Goal: Transaction & Acquisition: Book appointment/travel/reservation

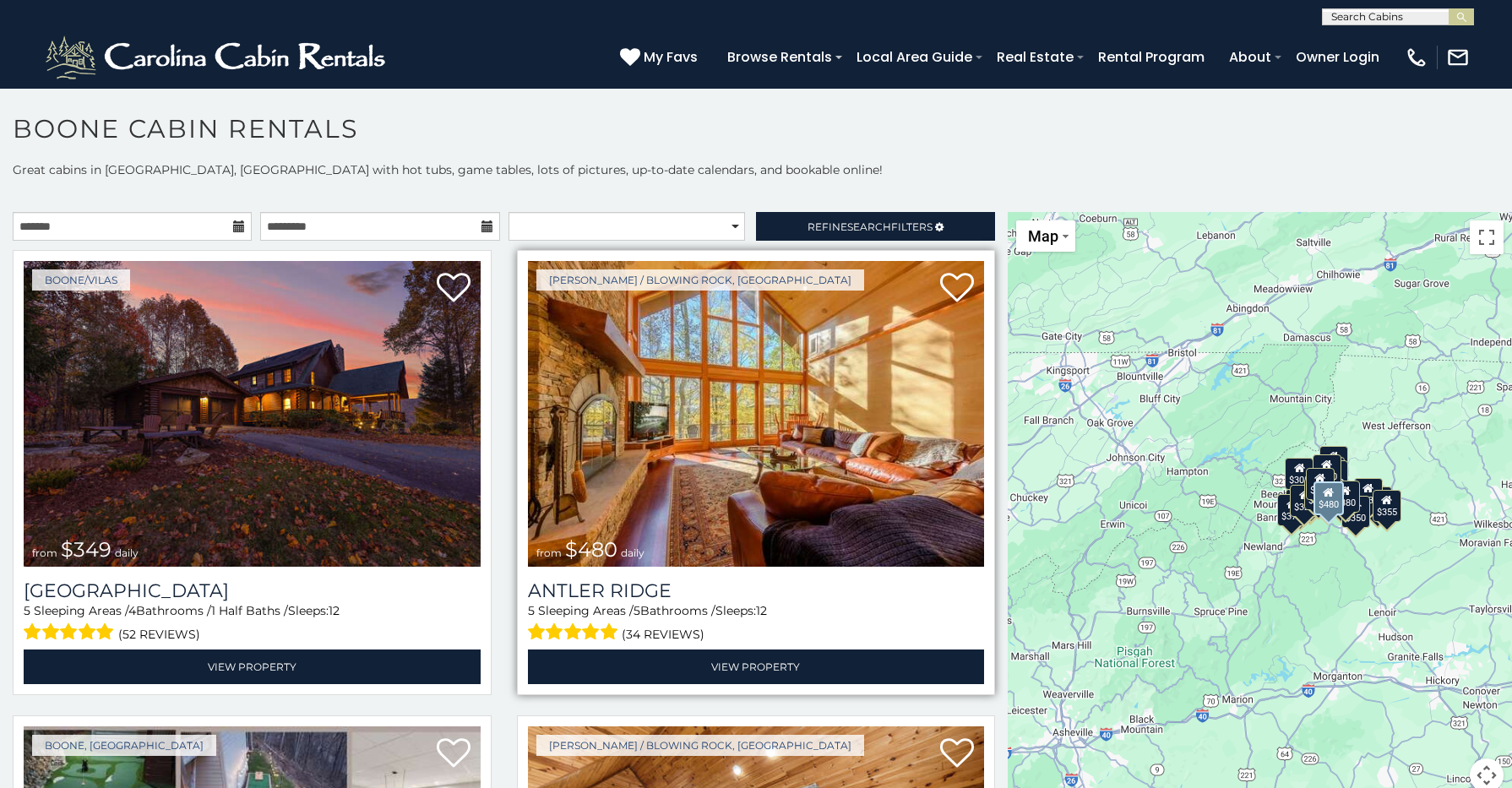
click at [769, 478] on img at bounding box center [756, 414] width 457 height 306
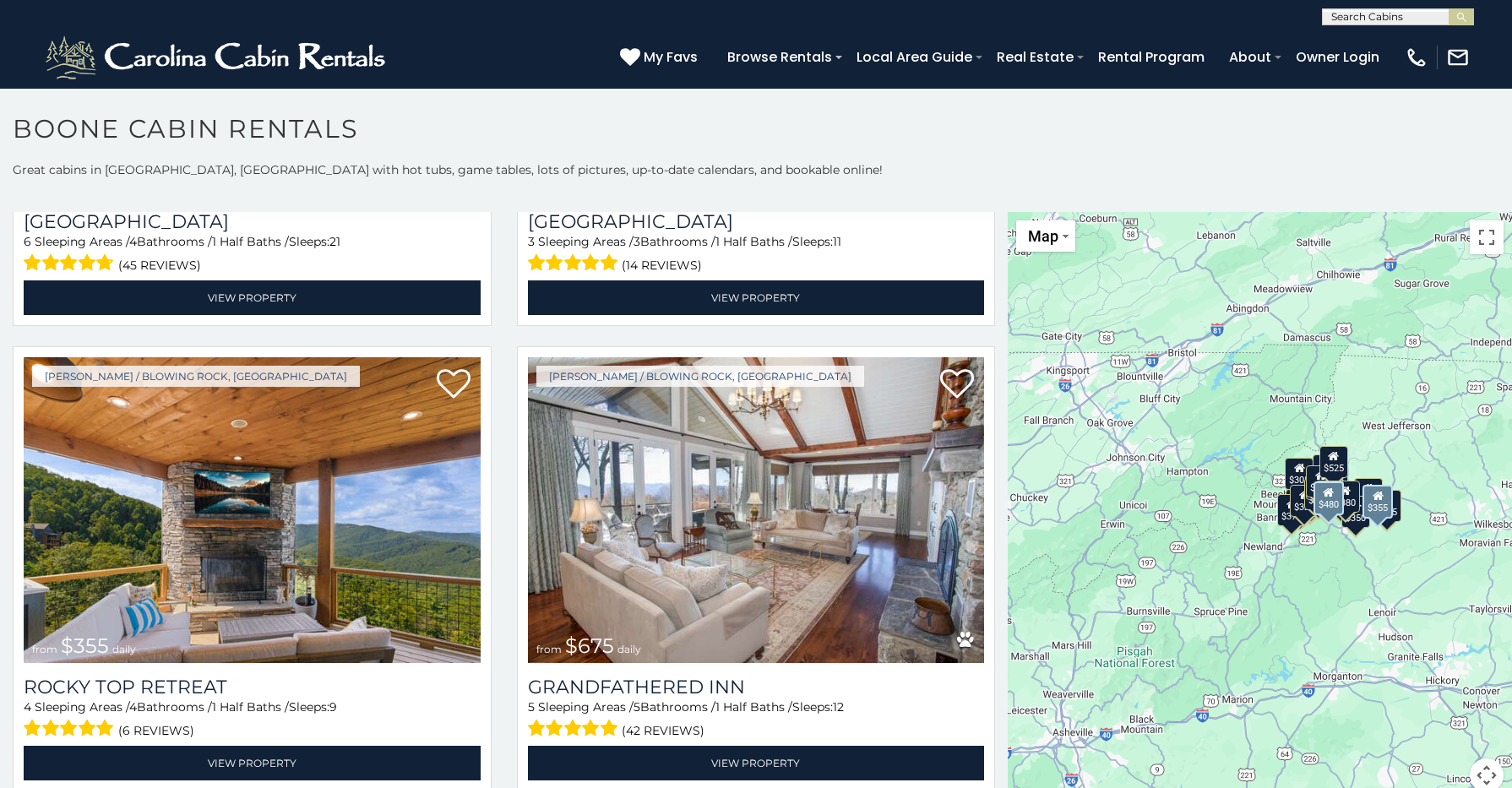
scroll to position [838, 0]
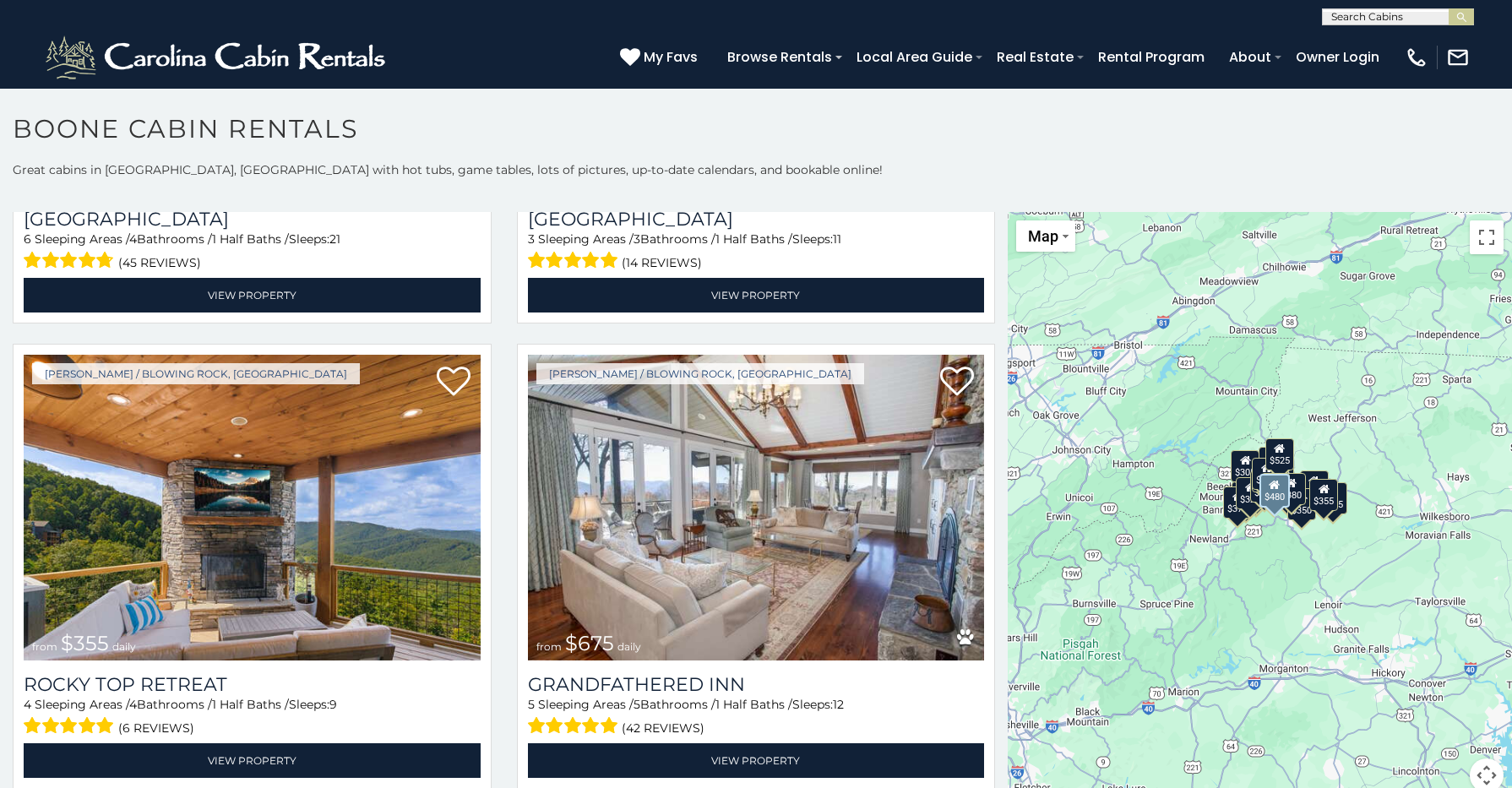
drag, startPoint x: 1346, startPoint y: 626, endPoint x: 1289, endPoint y: 617, distance: 57.7
click at [1289, 617] on div "$349 $480 $525 $315 $355 $675 $635 $930 $400 $451 $330 $400 $485 $460 $395 $695…" at bounding box center [1260, 512] width 504 height 601
click at [1047, 237] on span "Map" at bounding box center [1043, 236] width 30 height 18
click at [1287, 465] on div "$525" at bounding box center [1279, 452] width 29 height 32
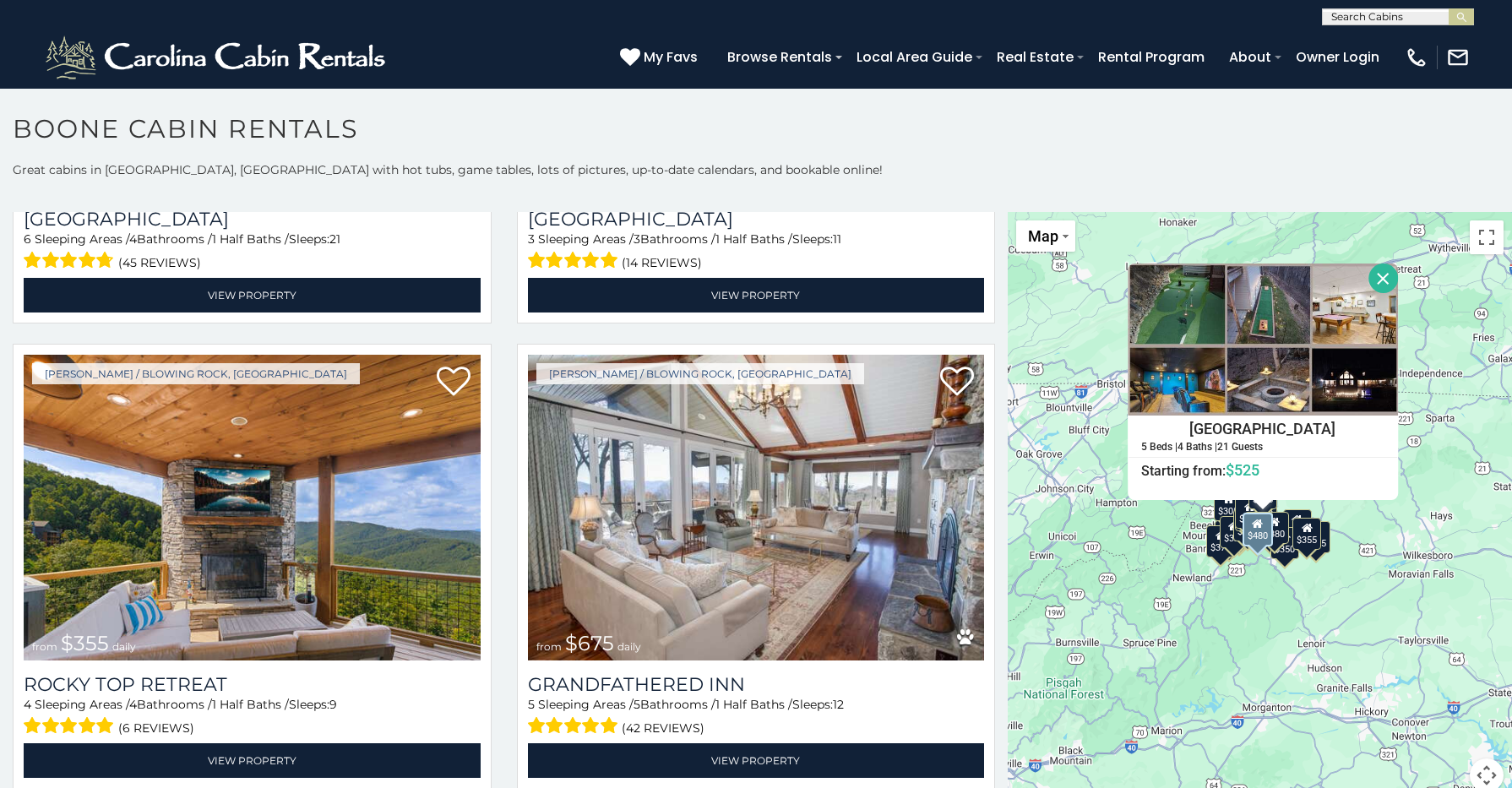
click at [1319, 607] on div "$349 $480 $525 $315 $355 $675 $635 $930 $400 $451 $330 $400 $485 $460 $395 $695…" at bounding box center [1260, 512] width 504 height 601
click at [1476, 775] on button "Map camera controls" at bounding box center [1487, 776] width 34 height 34
click at [1434, 697] on button "Zoom in" at bounding box center [1444, 691] width 34 height 34
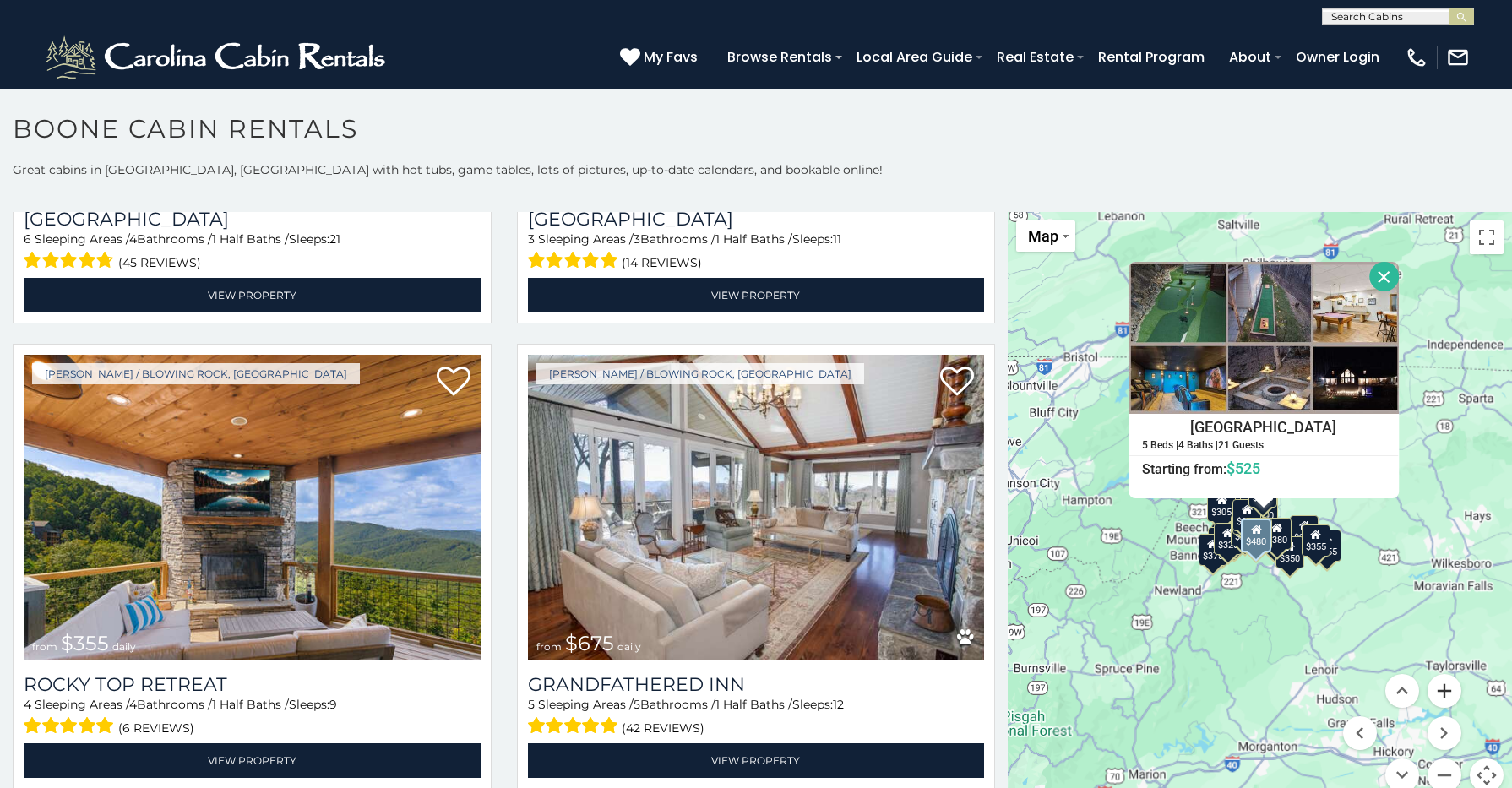
click at [1434, 697] on button "Zoom in" at bounding box center [1444, 691] width 34 height 34
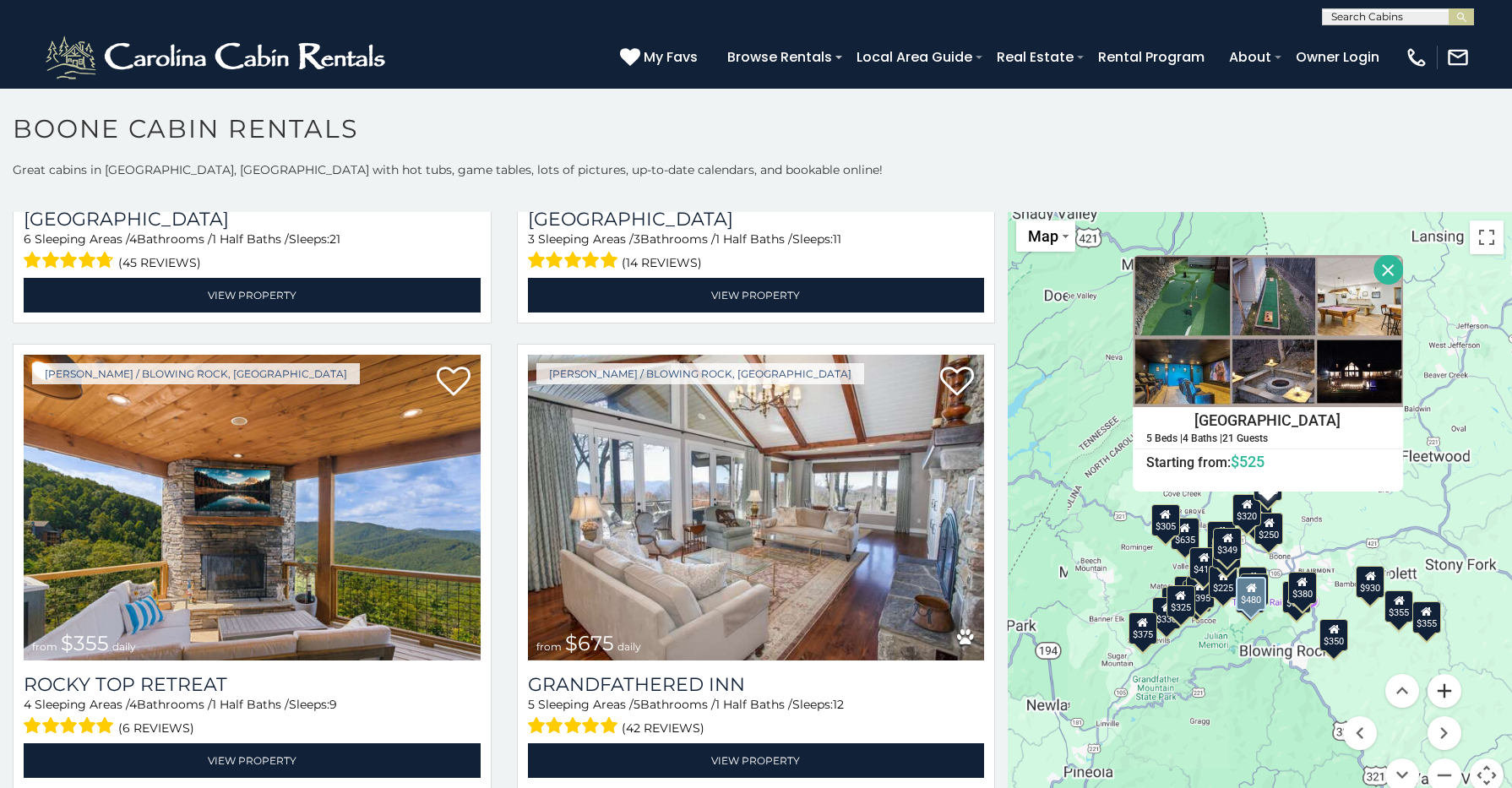
click at [1434, 697] on button "Zoom in" at bounding box center [1444, 691] width 34 height 34
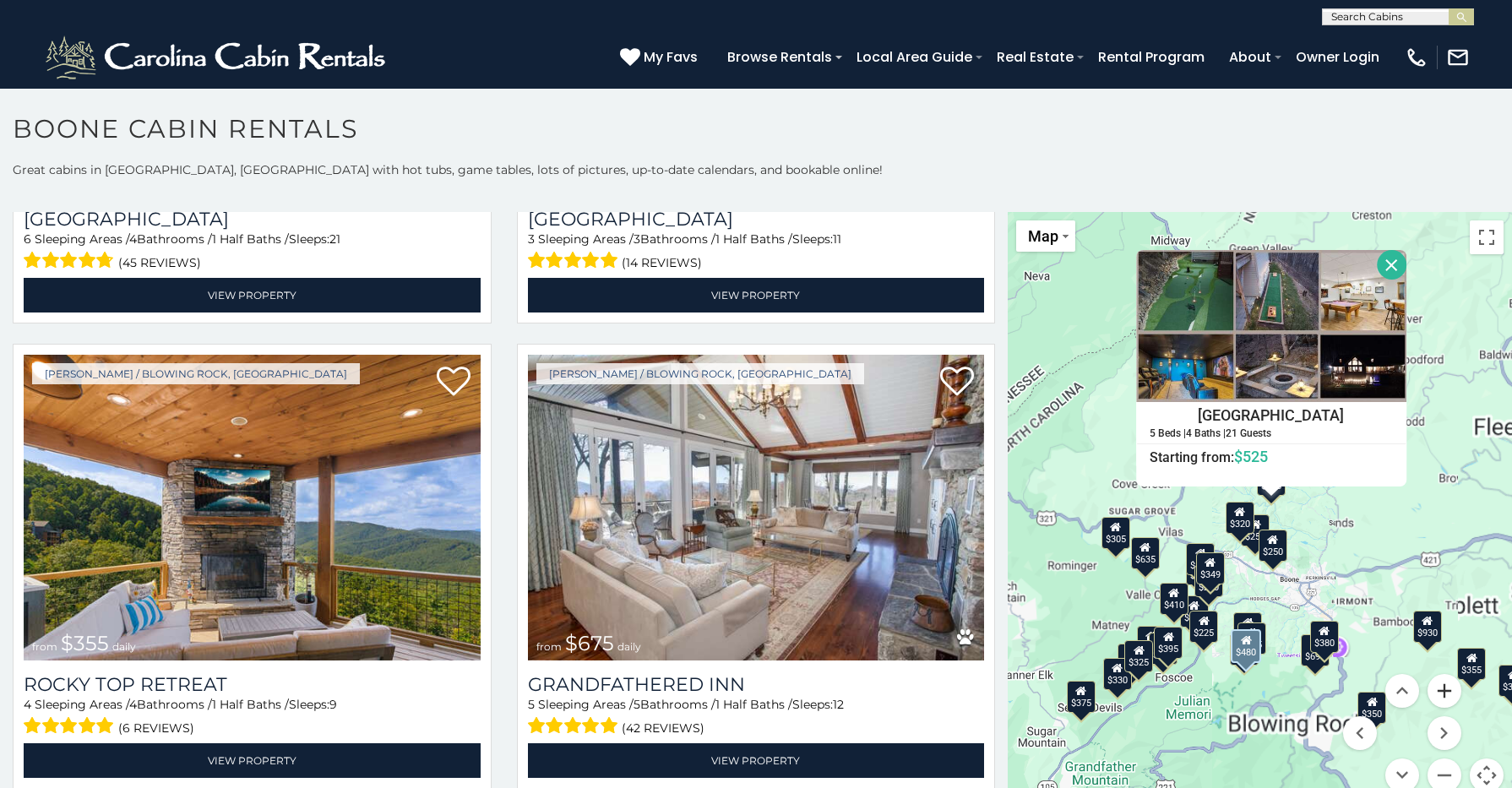
click at [1434, 697] on button "Zoom in" at bounding box center [1444, 691] width 34 height 34
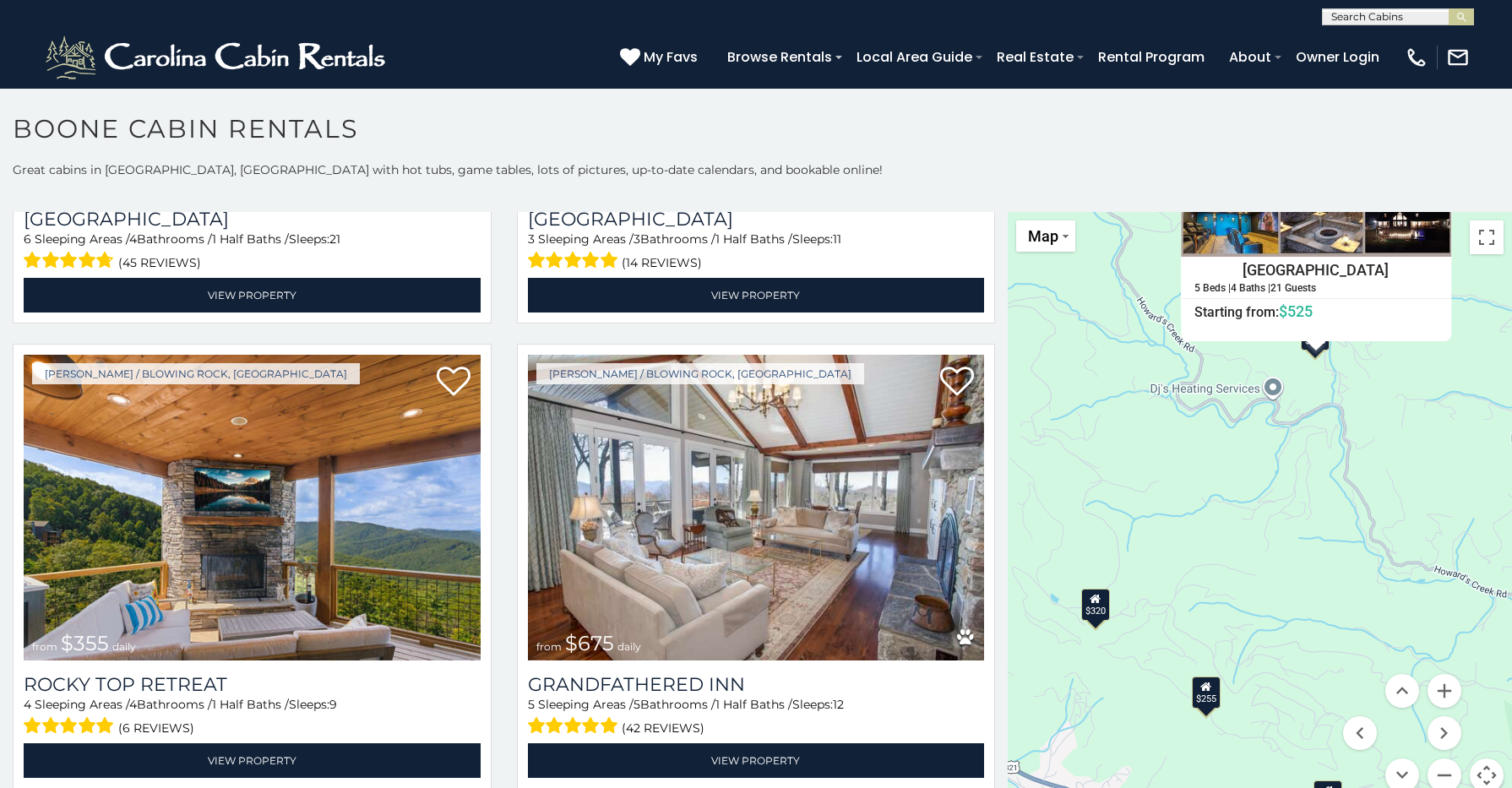
drag, startPoint x: 1396, startPoint y: 644, endPoint x: 1330, endPoint y: 533, distance: 129.1
click at [1331, 534] on div "$349 $480 $525 $315 $355 $675 $635 $930 $400 $451 $330 $400 $485 $460 $395 $695…" at bounding box center [1260, 512] width 504 height 601
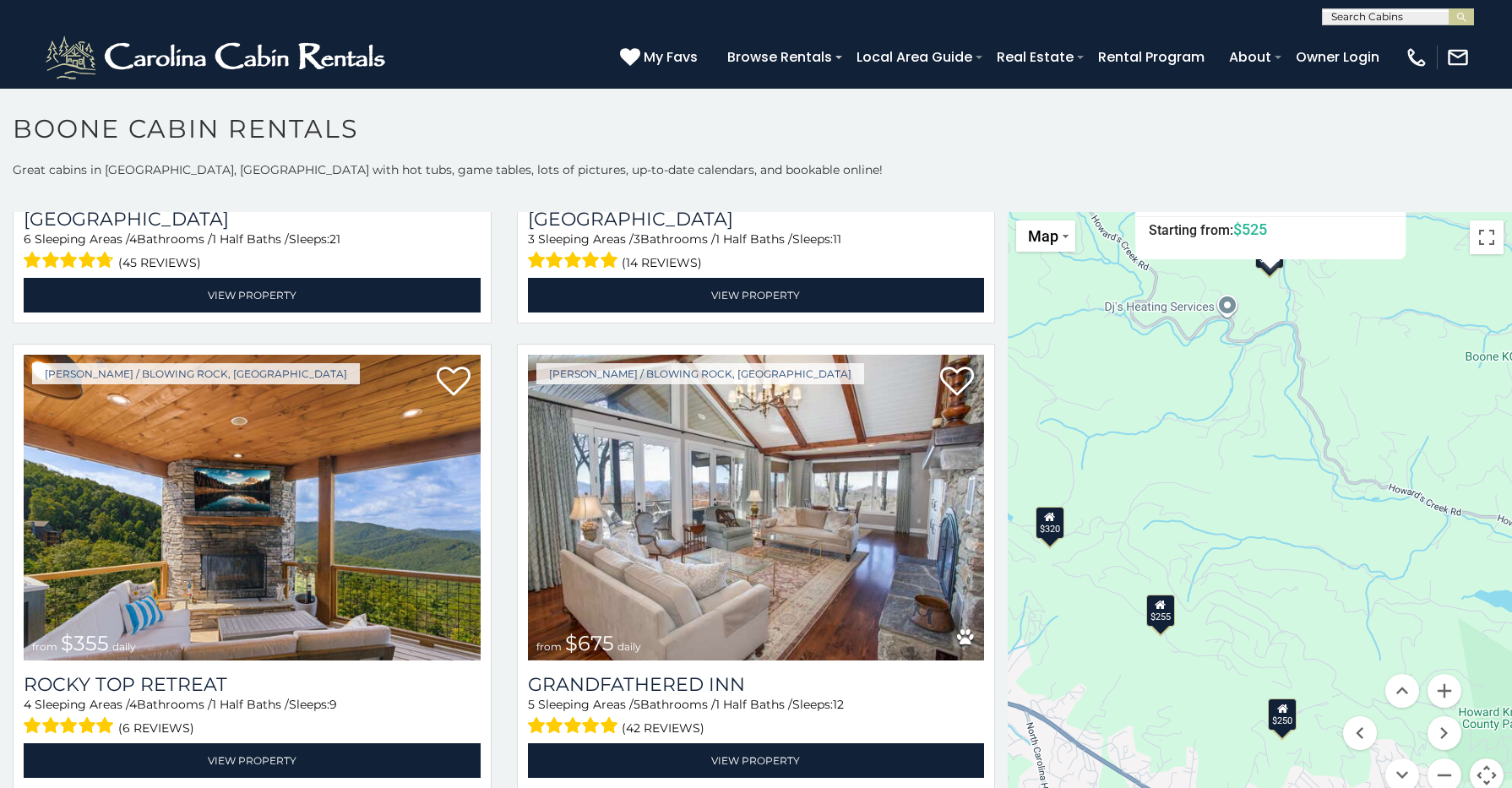
drag, startPoint x: 1303, startPoint y: 653, endPoint x: 1225, endPoint y: 422, distance: 243.8
click at [1225, 423] on div "$349 $480 $525 $315 $355 $675 $635 $930 $400 $451 $330 $400 $485 $460 $395 $695…" at bounding box center [1260, 512] width 504 height 601
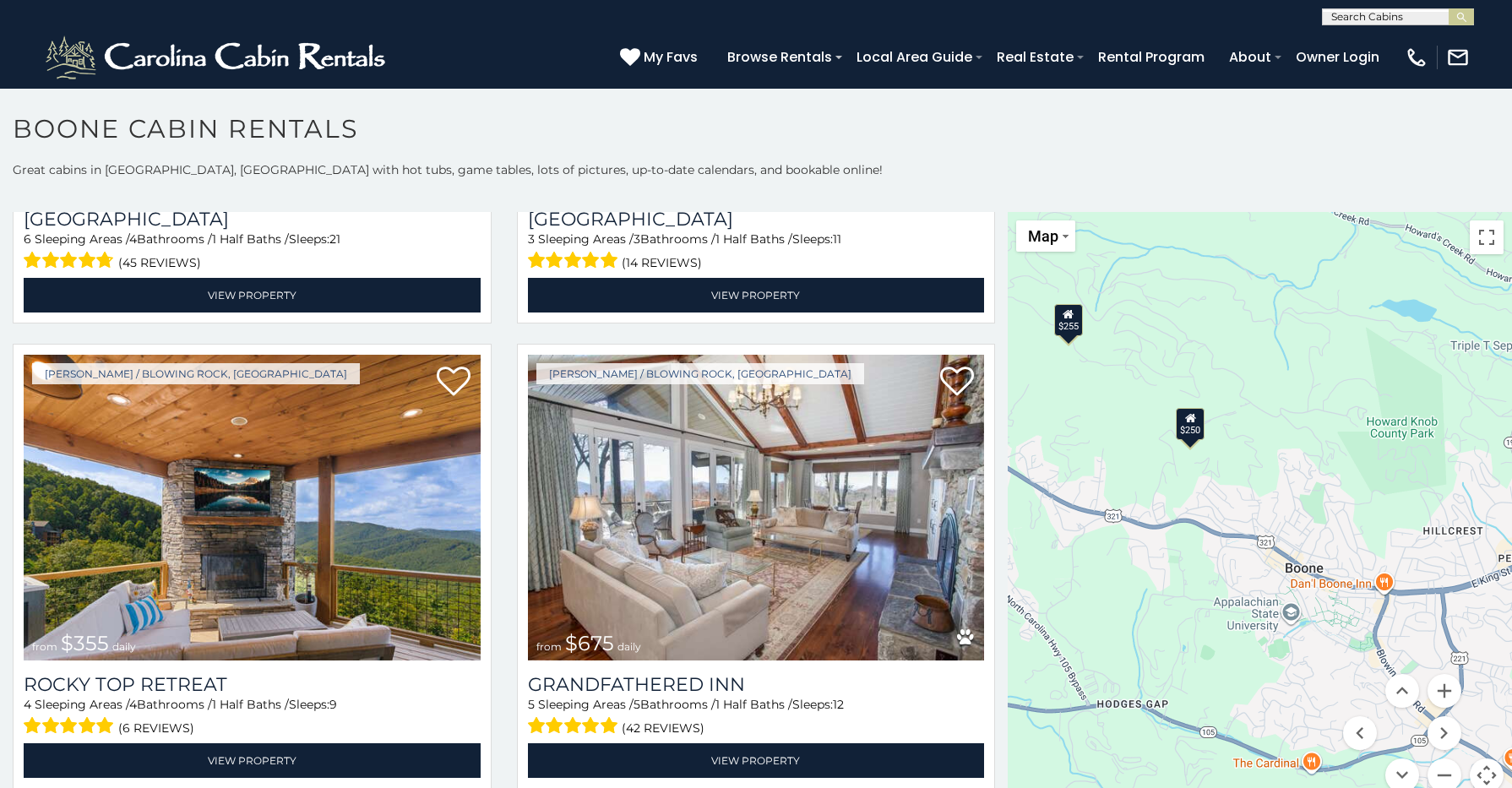
click at [1181, 427] on div "$250" at bounding box center [1189, 424] width 29 height 32
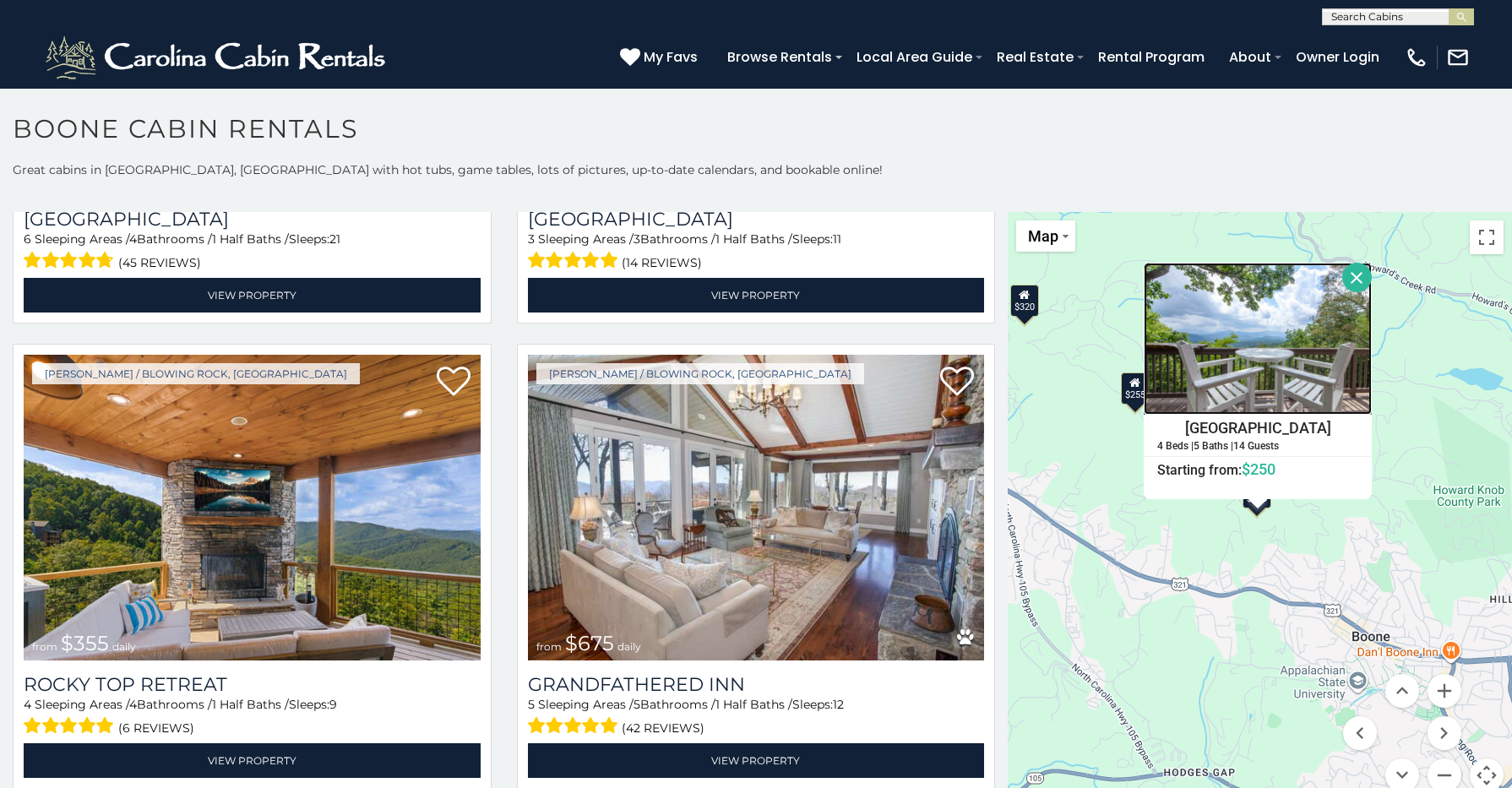
click at [1254, 398] on img at bounding box center [1257, 339] width 228 height 152
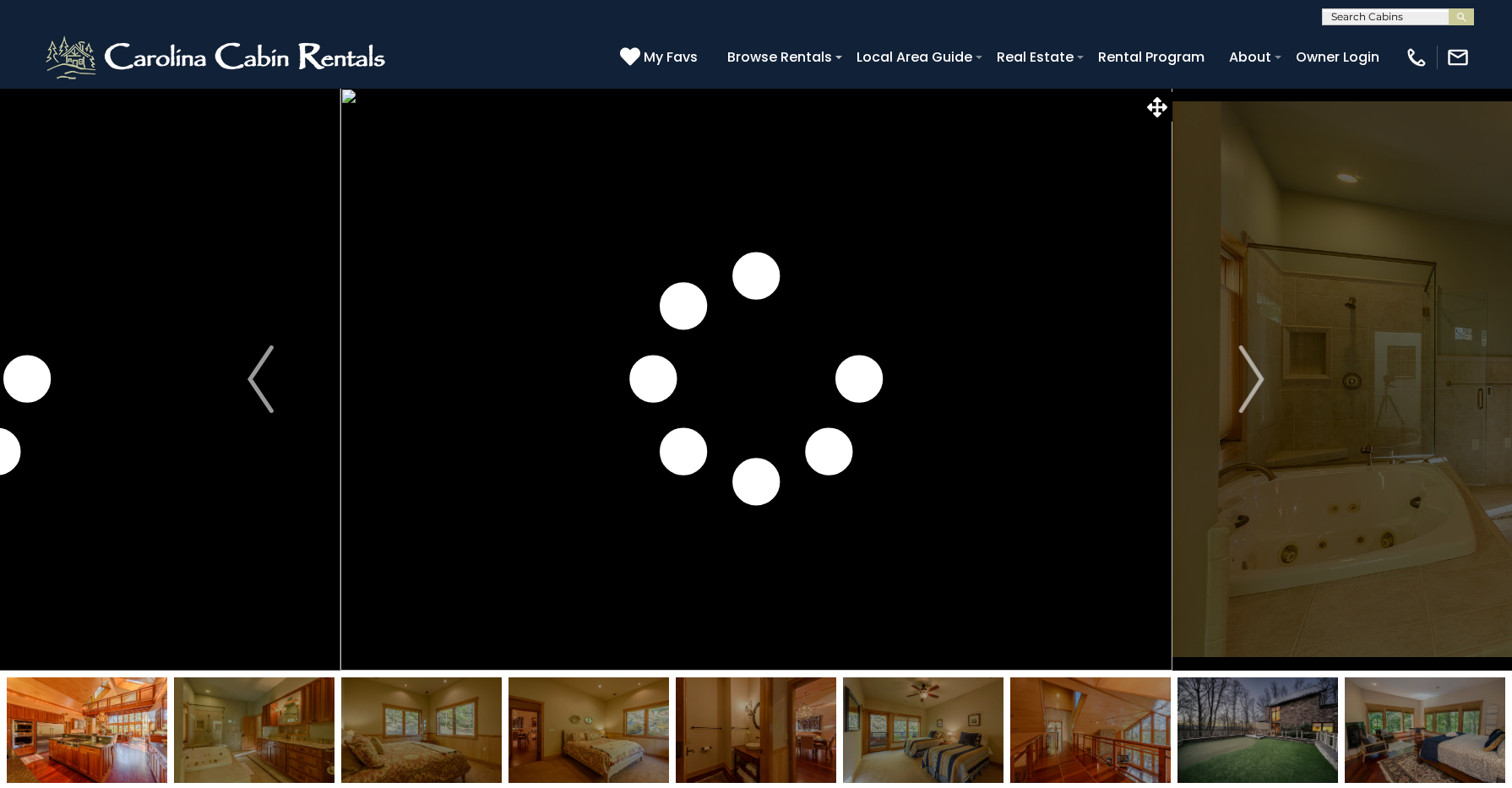
click at [107, 727] on img at bounding box center [87, 730] width 161 height 105
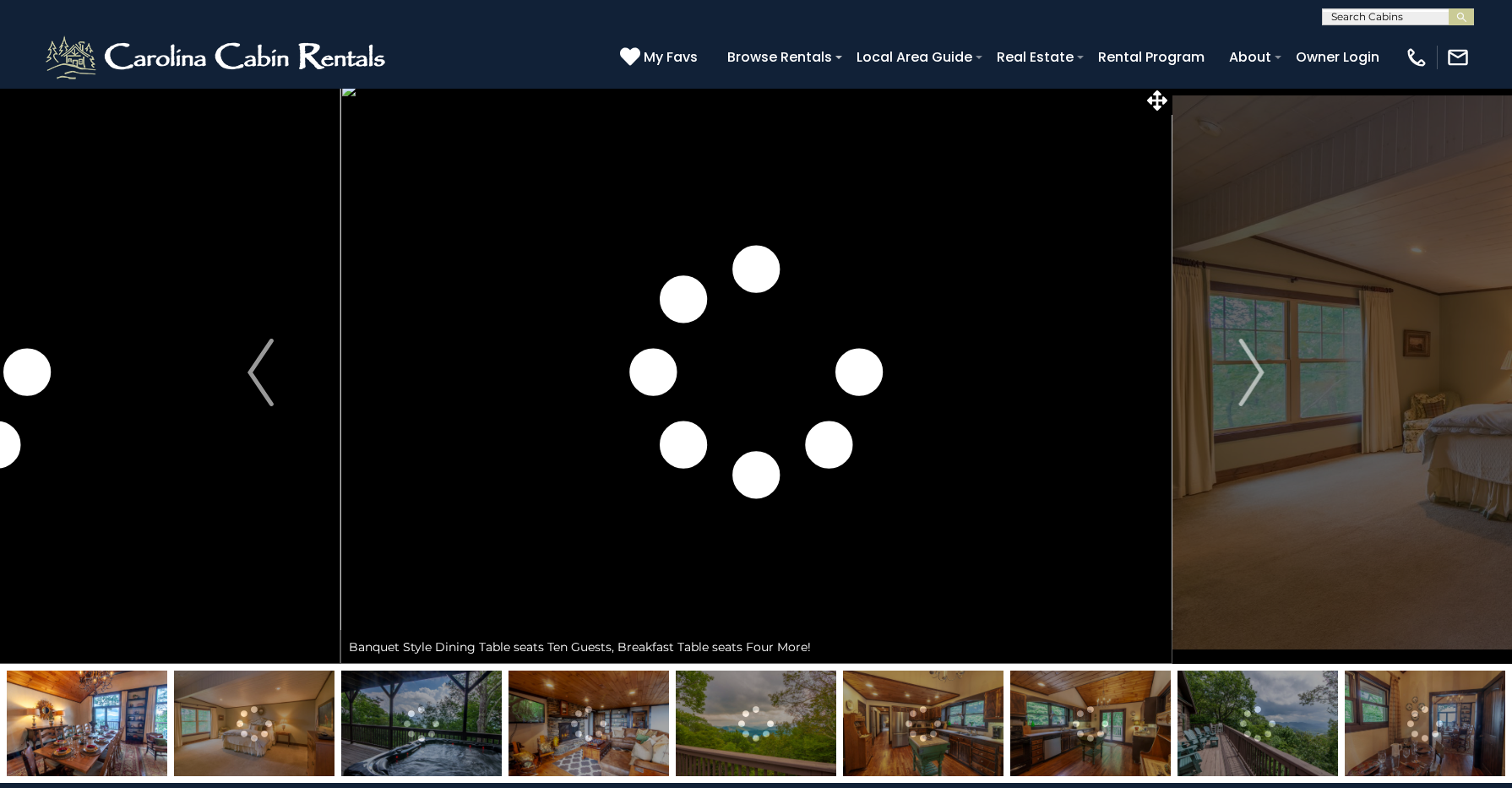
scroll to position [11, 0]
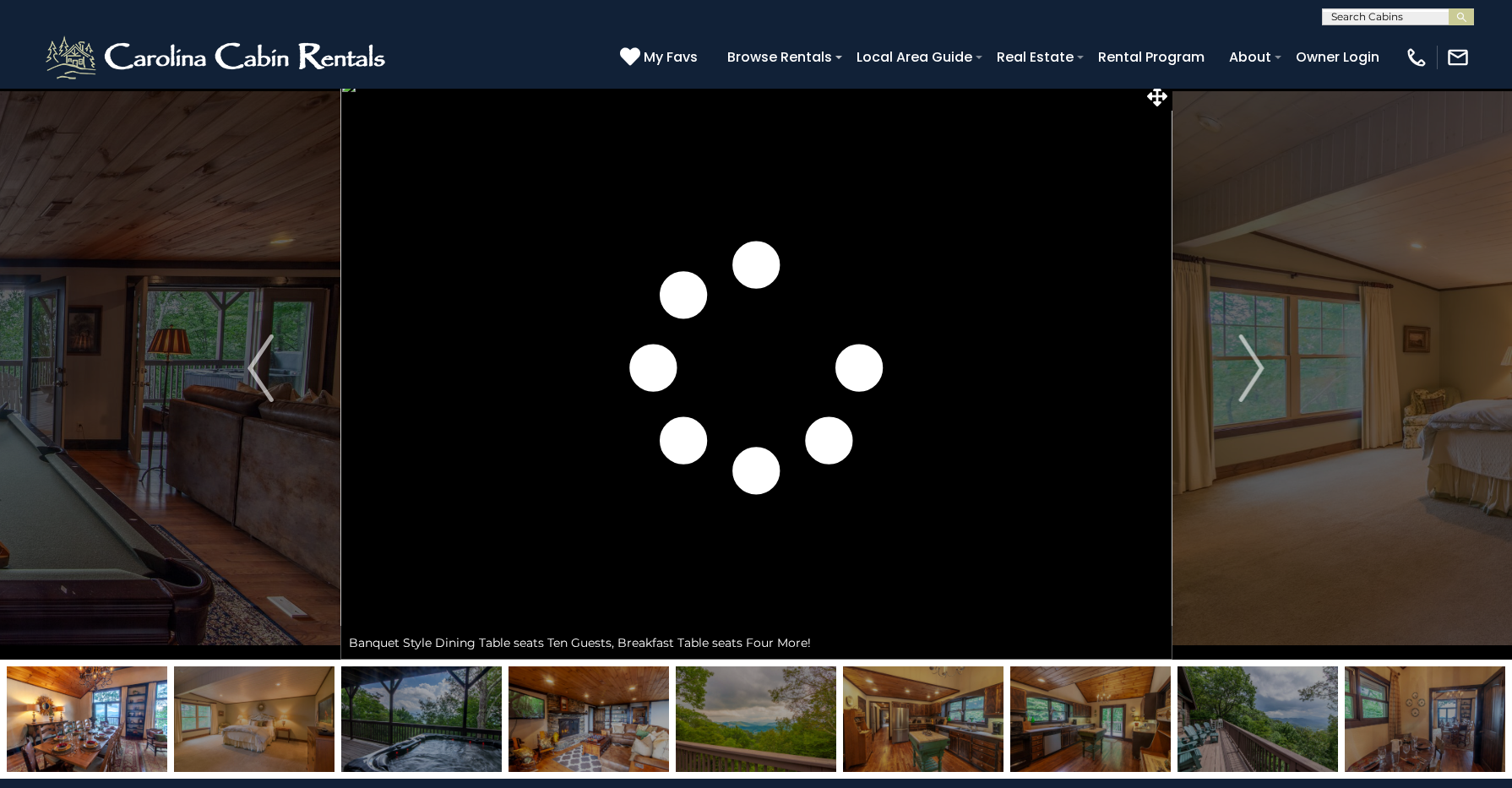
click at [897, 703] on img at bounding box center [923, 719] width 161 height 105
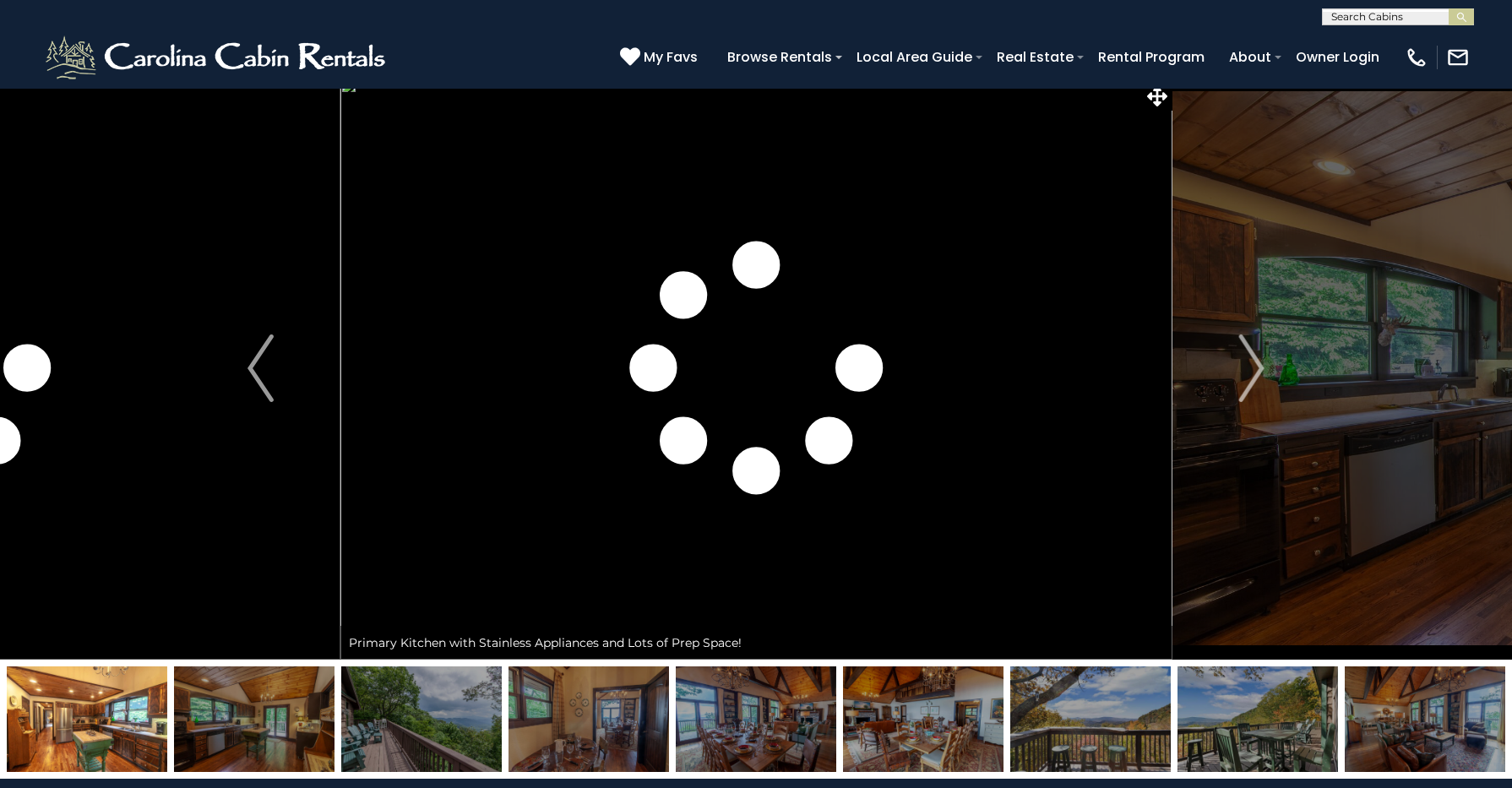
click at [1084, 732] on img at bounding box center [1090, 719] width 161 height 105
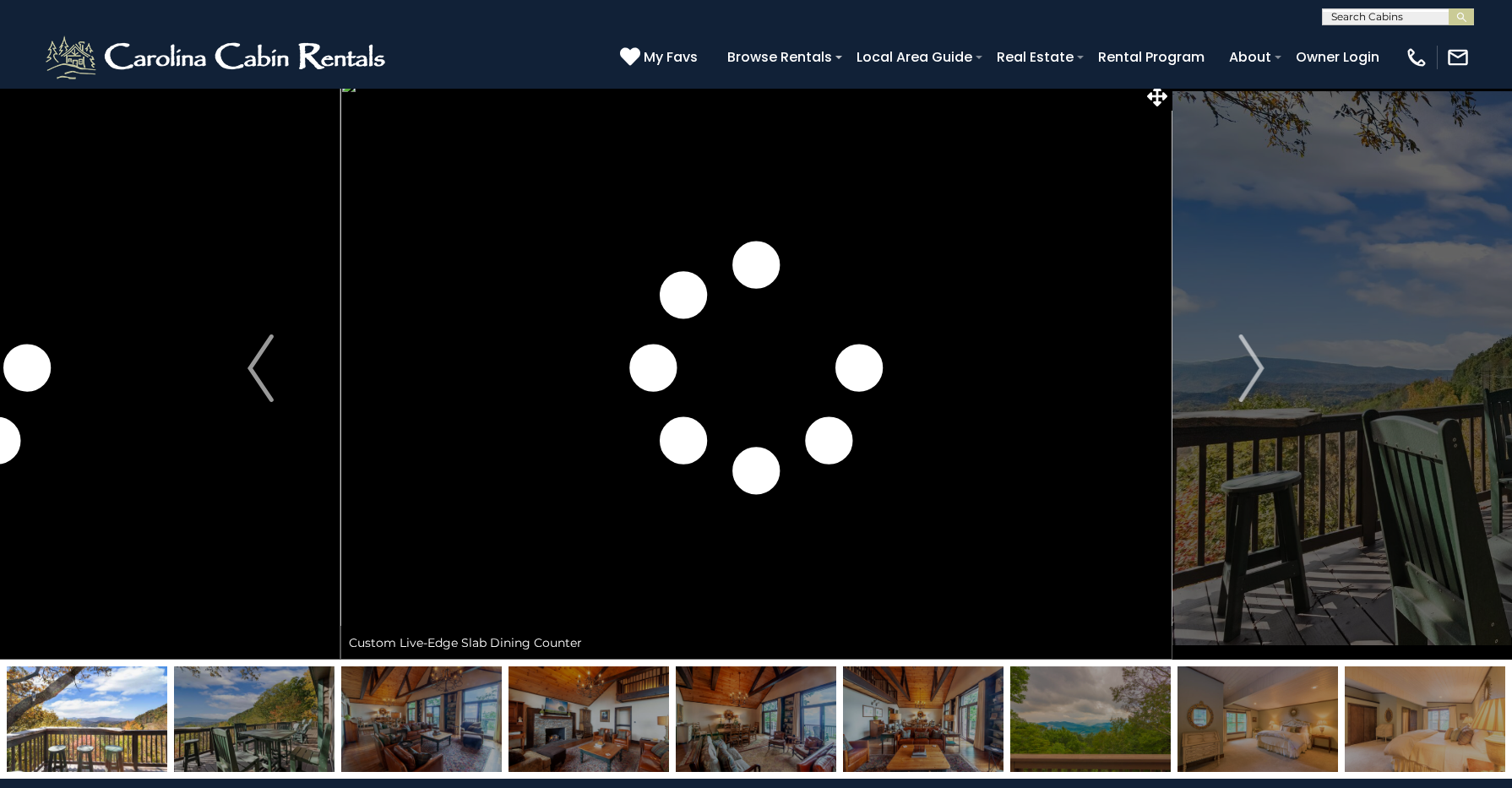
click at [1209, 740] on img at bounding box center [1257, 719] width 161 height 105
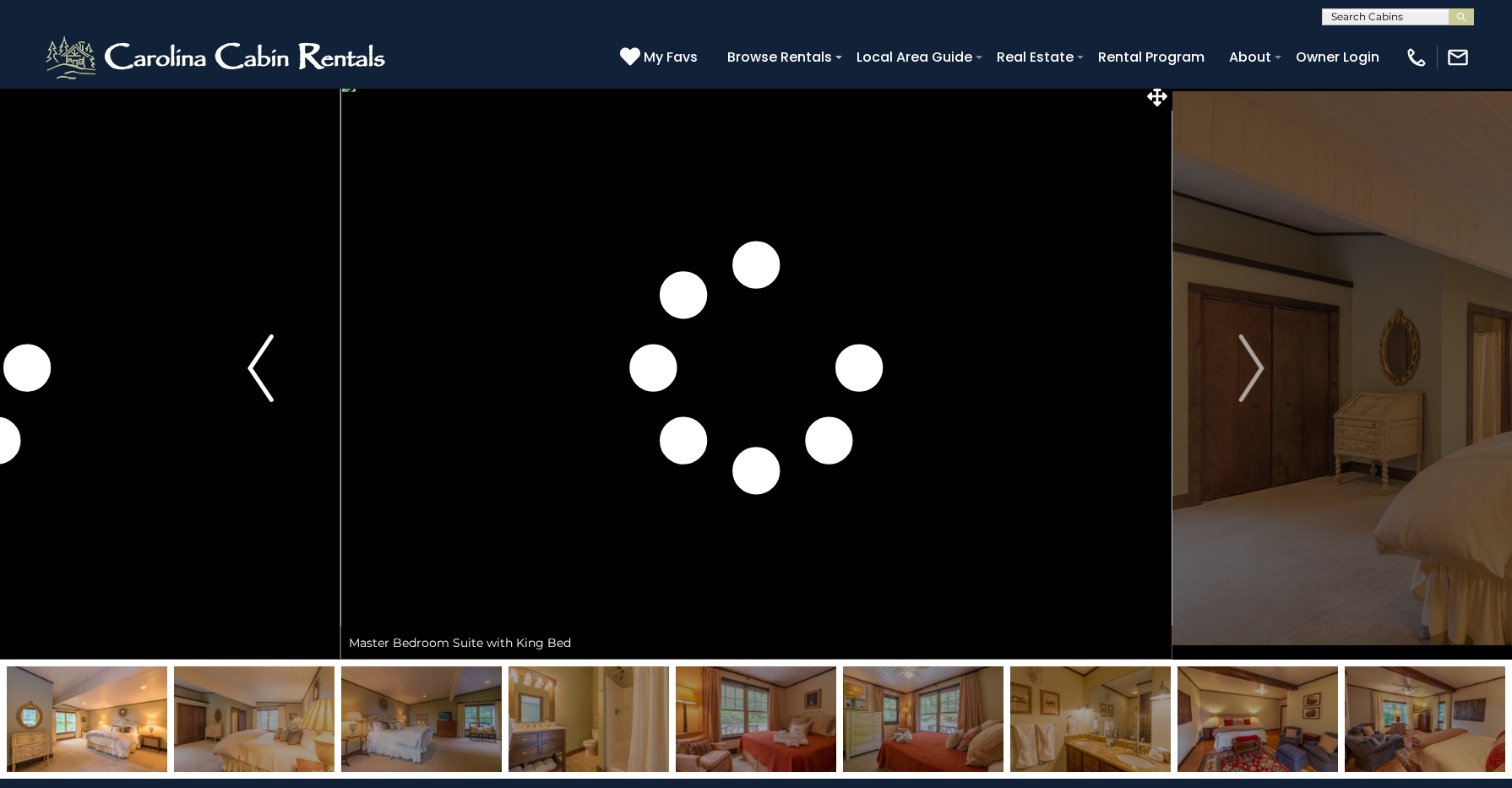
click at [234, 405] on button "Previous" at bounding box center [260, 369] width 160 height 583
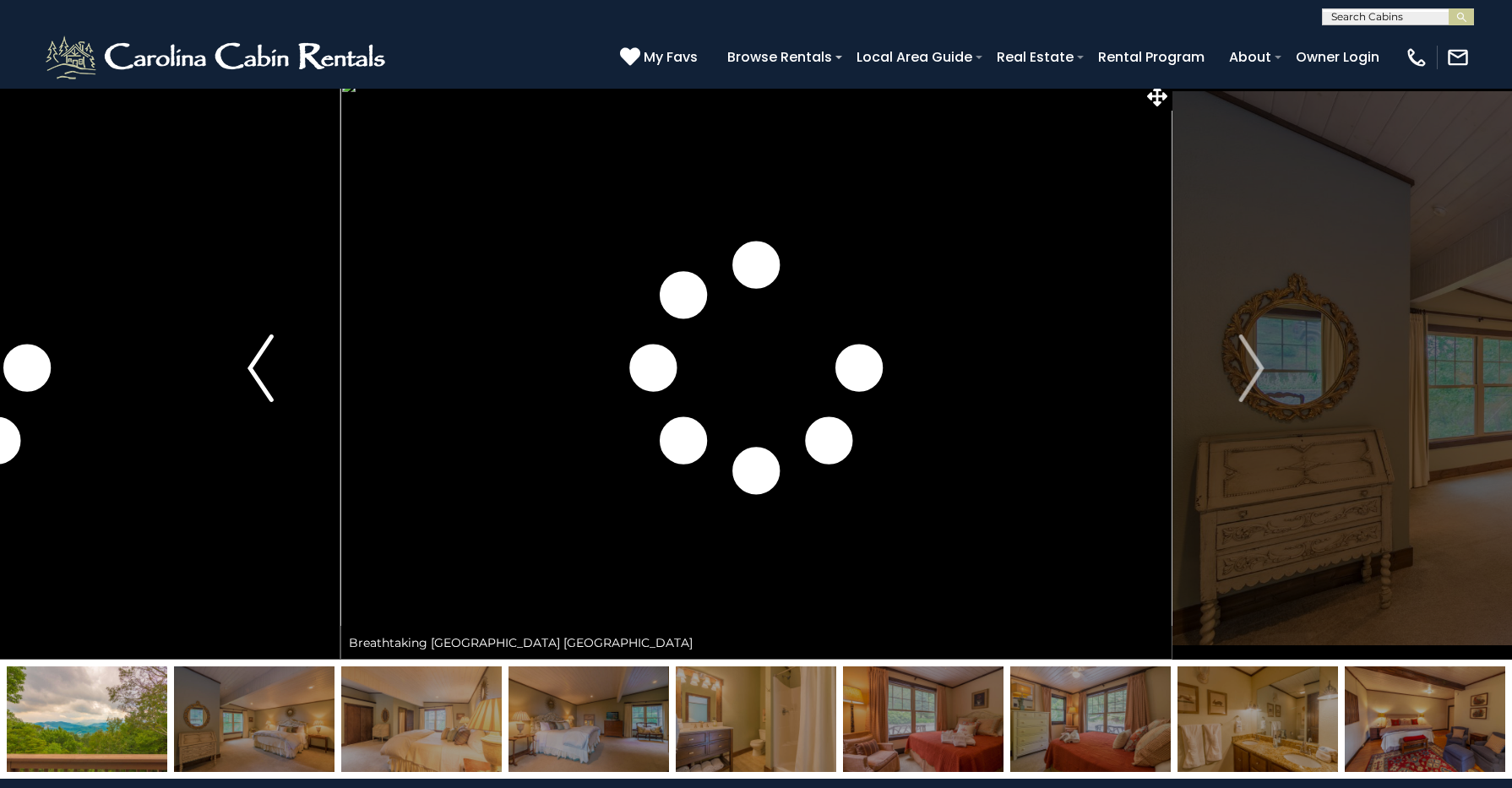
click at [250, 390] on img "Previous" at bounding box center [260, 369] width 25 height 68
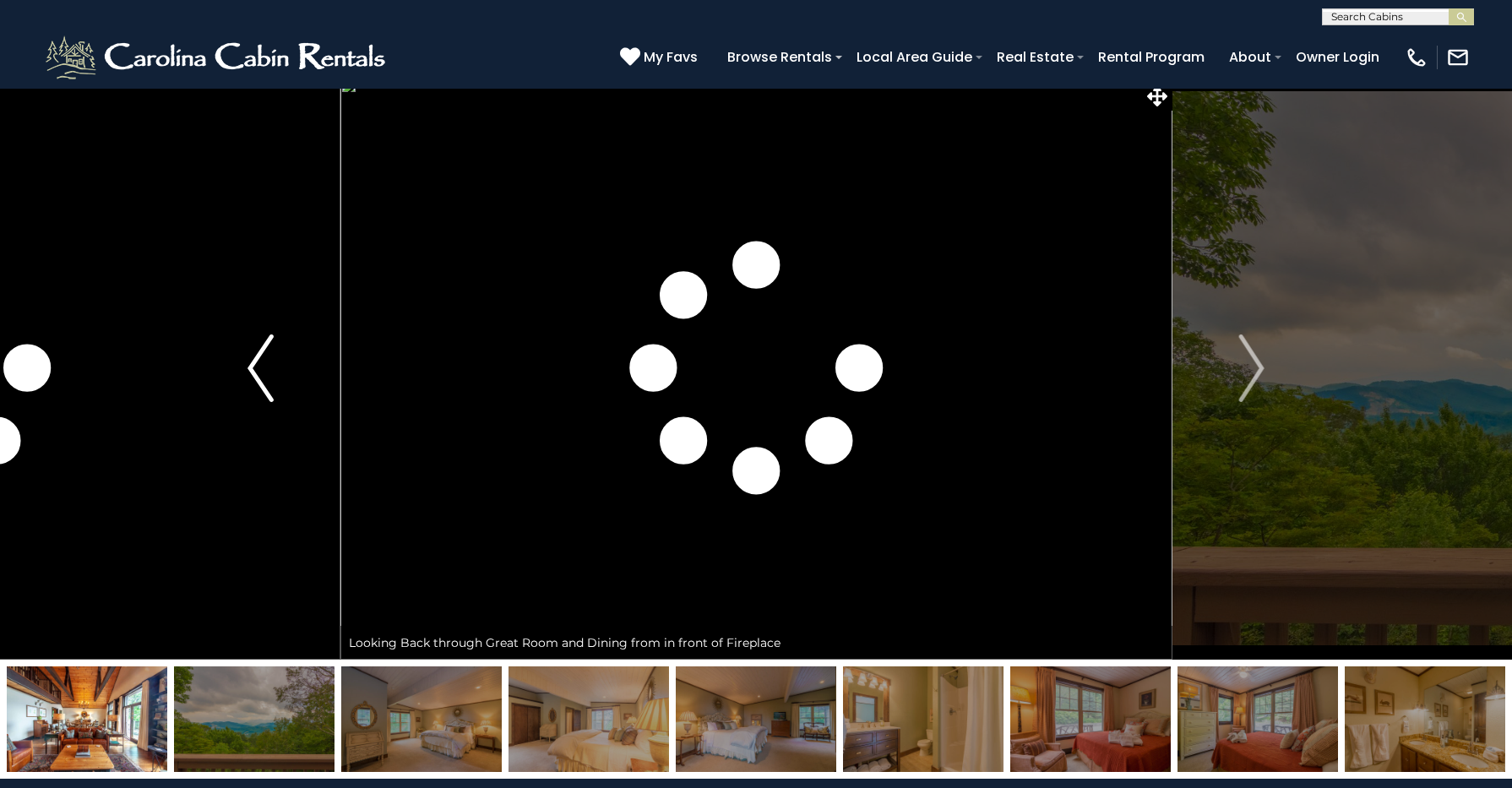
click at [254, 381] on img "Previous" at bounding box center [260, 369] width 25 height 68
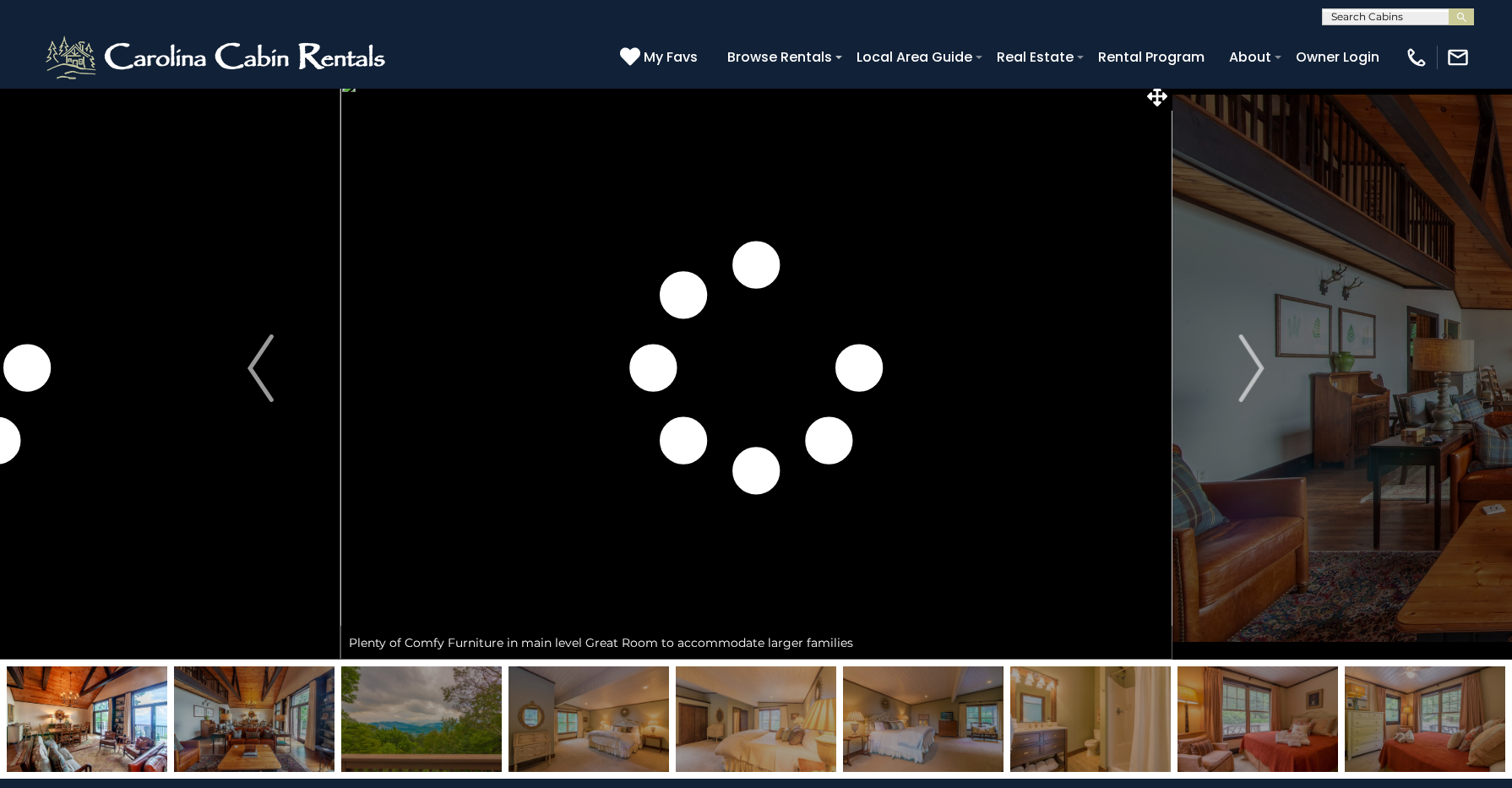
click at [267, 708] on img at bounding box center [254, 719] width 161 height 105
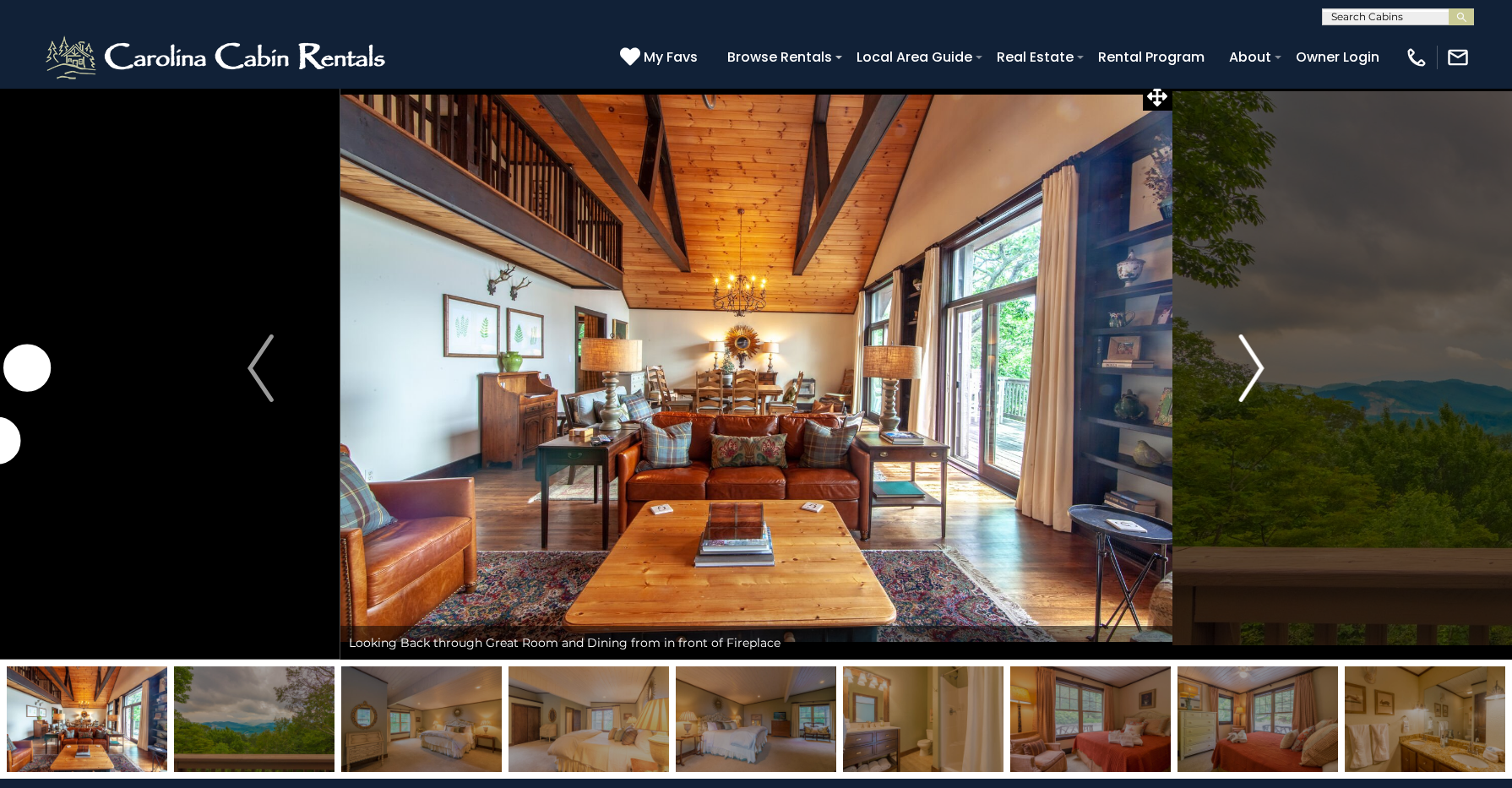
click at [1249, 392] on img "Next" at bounding box center [1251, 369] width 25 height 68
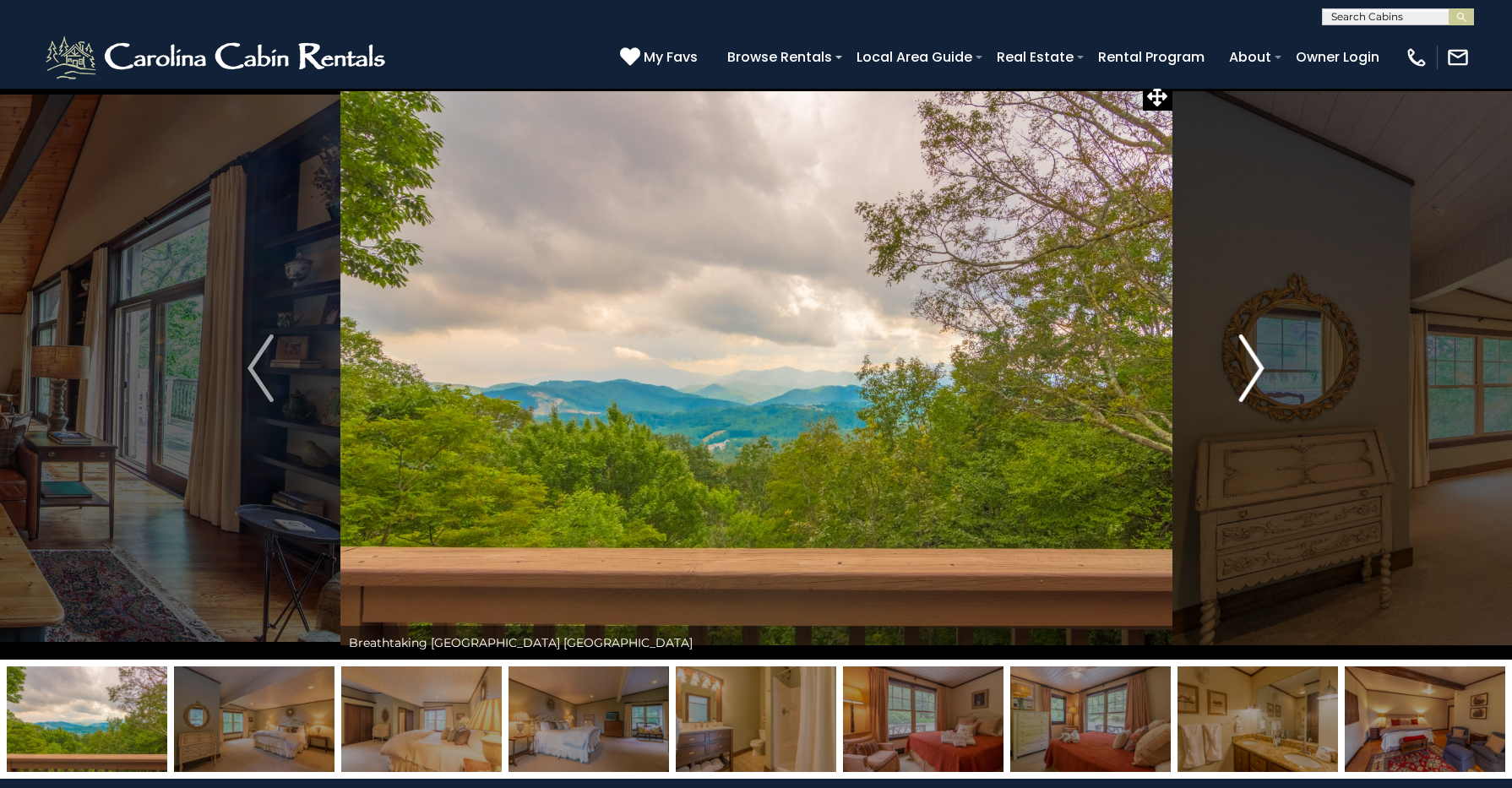
click at [1249, 391] on img "Next" at bounding box center [1251, 369] width 25 height 68
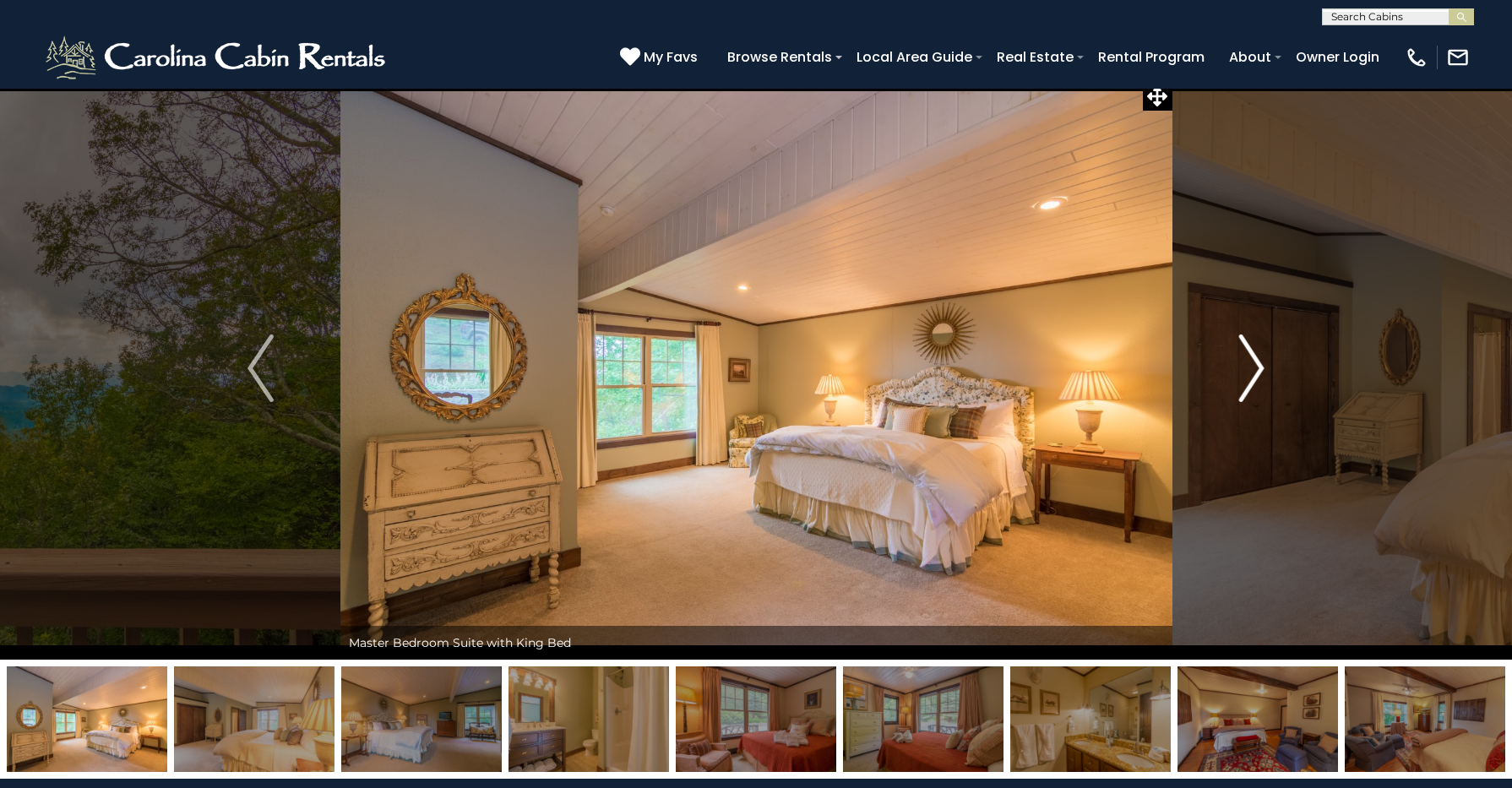
click at [1249, 391] on img "Next" at bounding box center [1251, 369] width 25 height 68
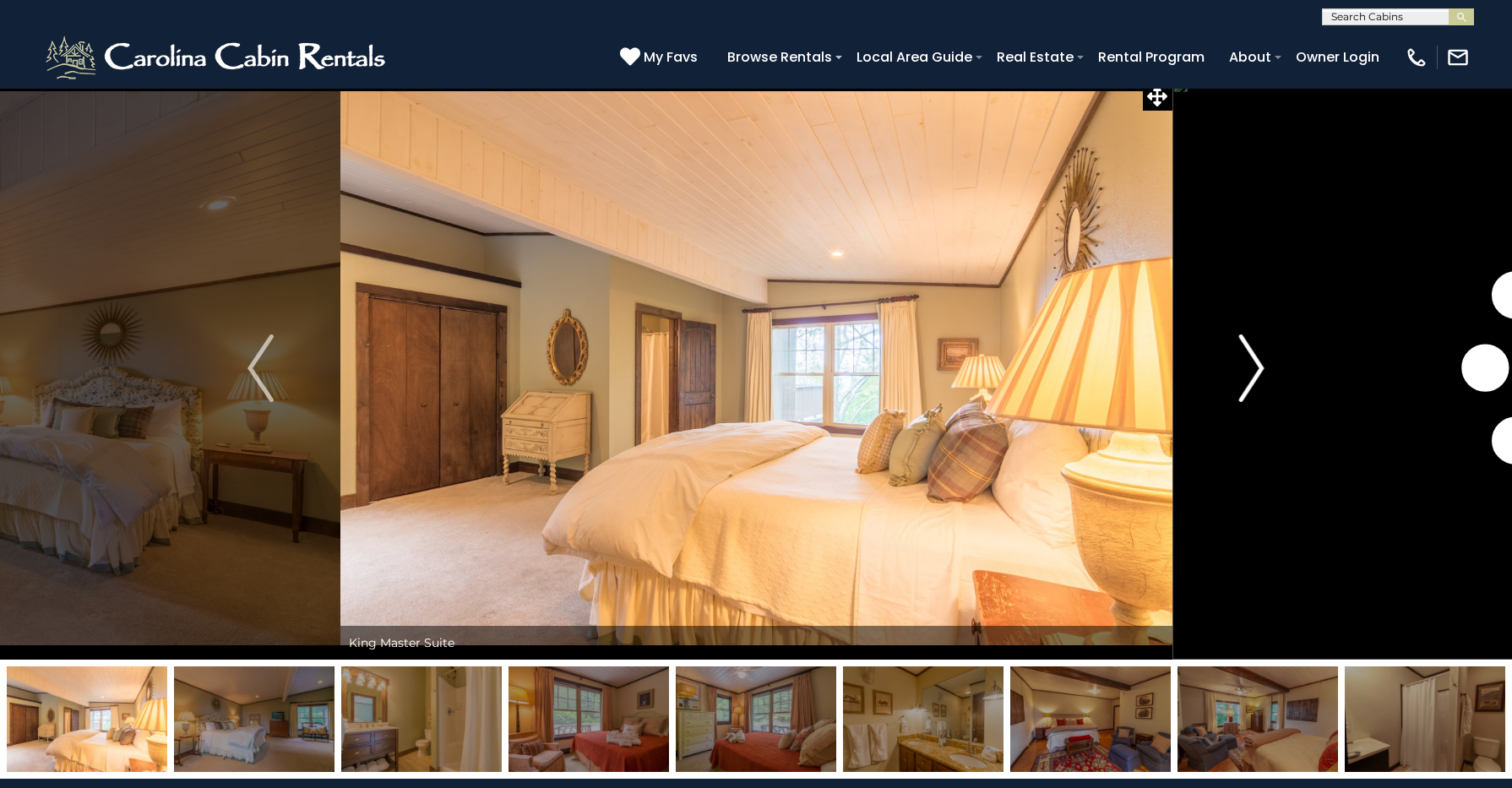
click at [1249, 391] on img "Next" at bounding box center [1251, 369] width 25 height 68
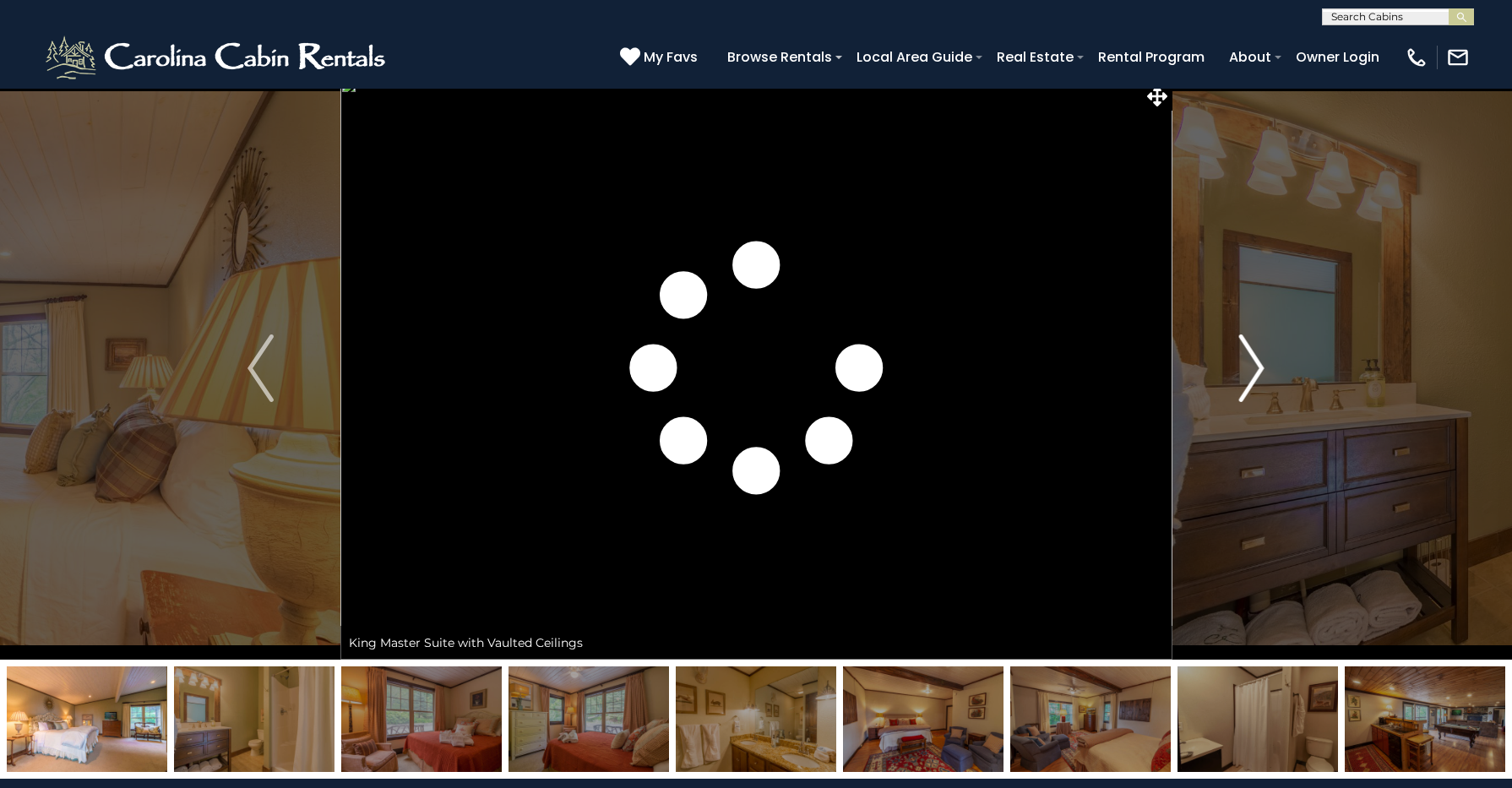
click at [1249, 374] on img "Next" at bounding box center [1251, 369] width 25 height 68
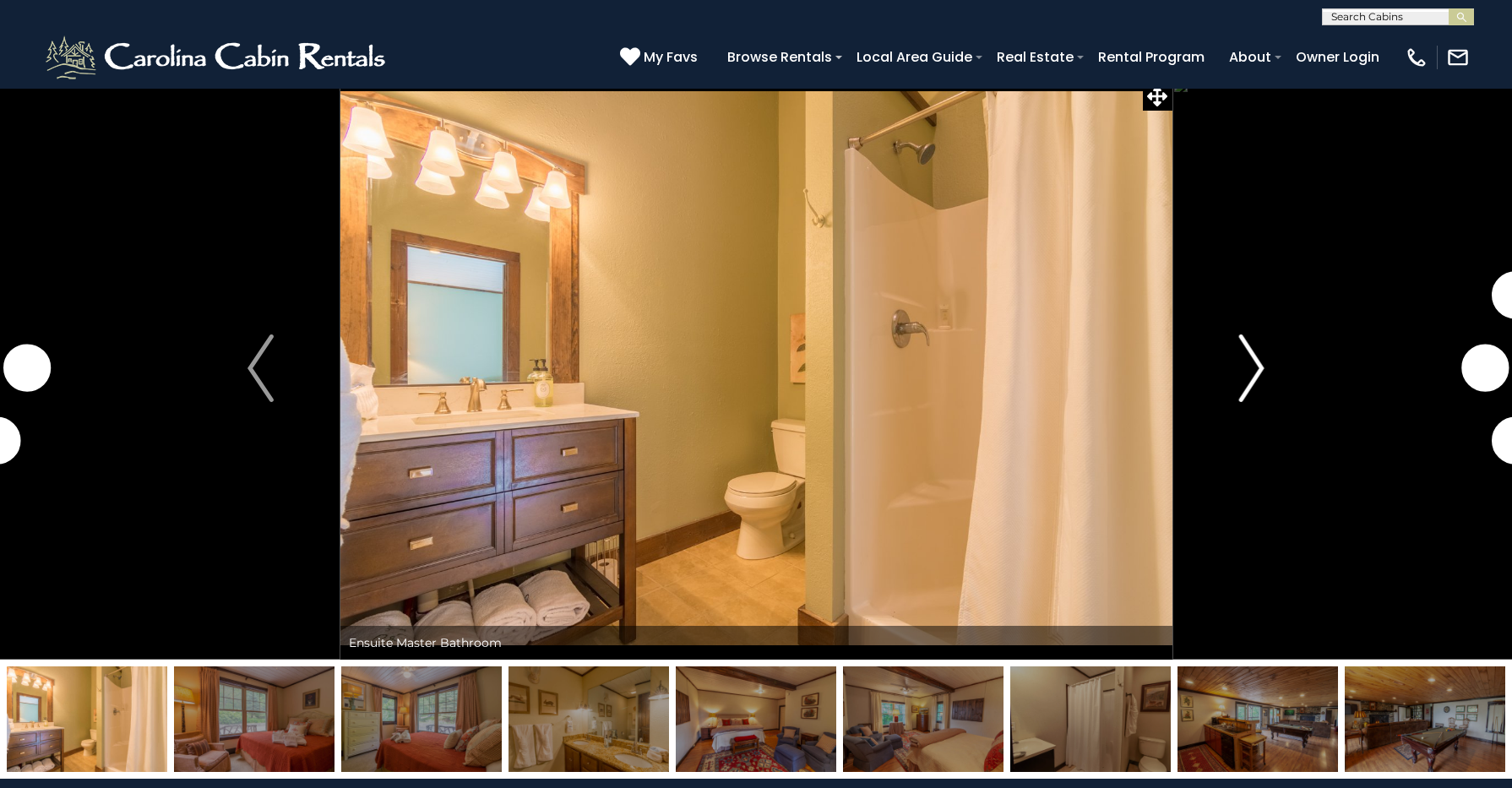
click at [1250, 374] on img "Next" at bounding box center [1251, 369] width 25 height 68
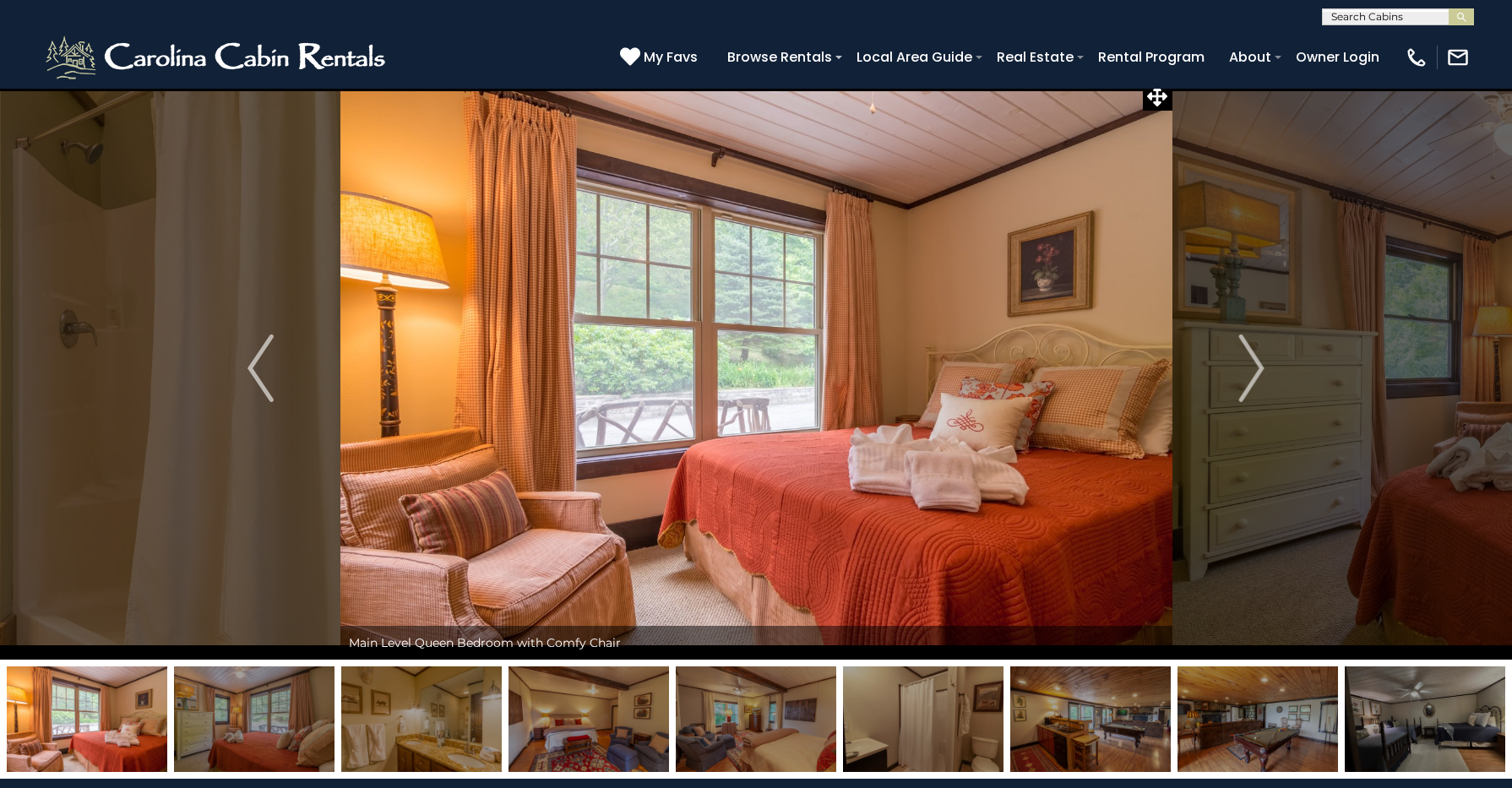
click at [1051, 727] on img at bounding box center [1090, 719] width 161 height 105
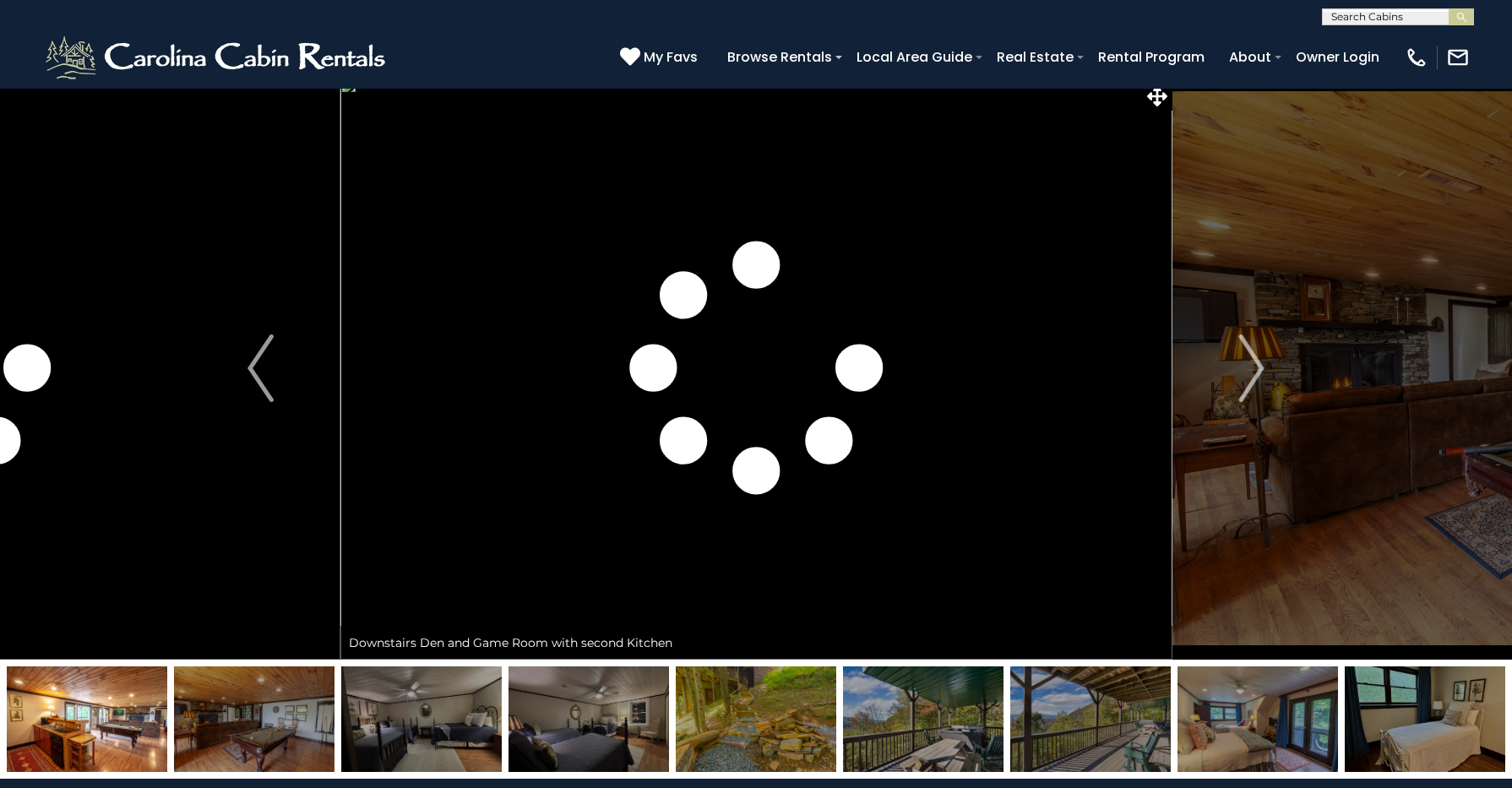
click at [228, 708] on img at bounding box center [254, 719] width 161 height 105
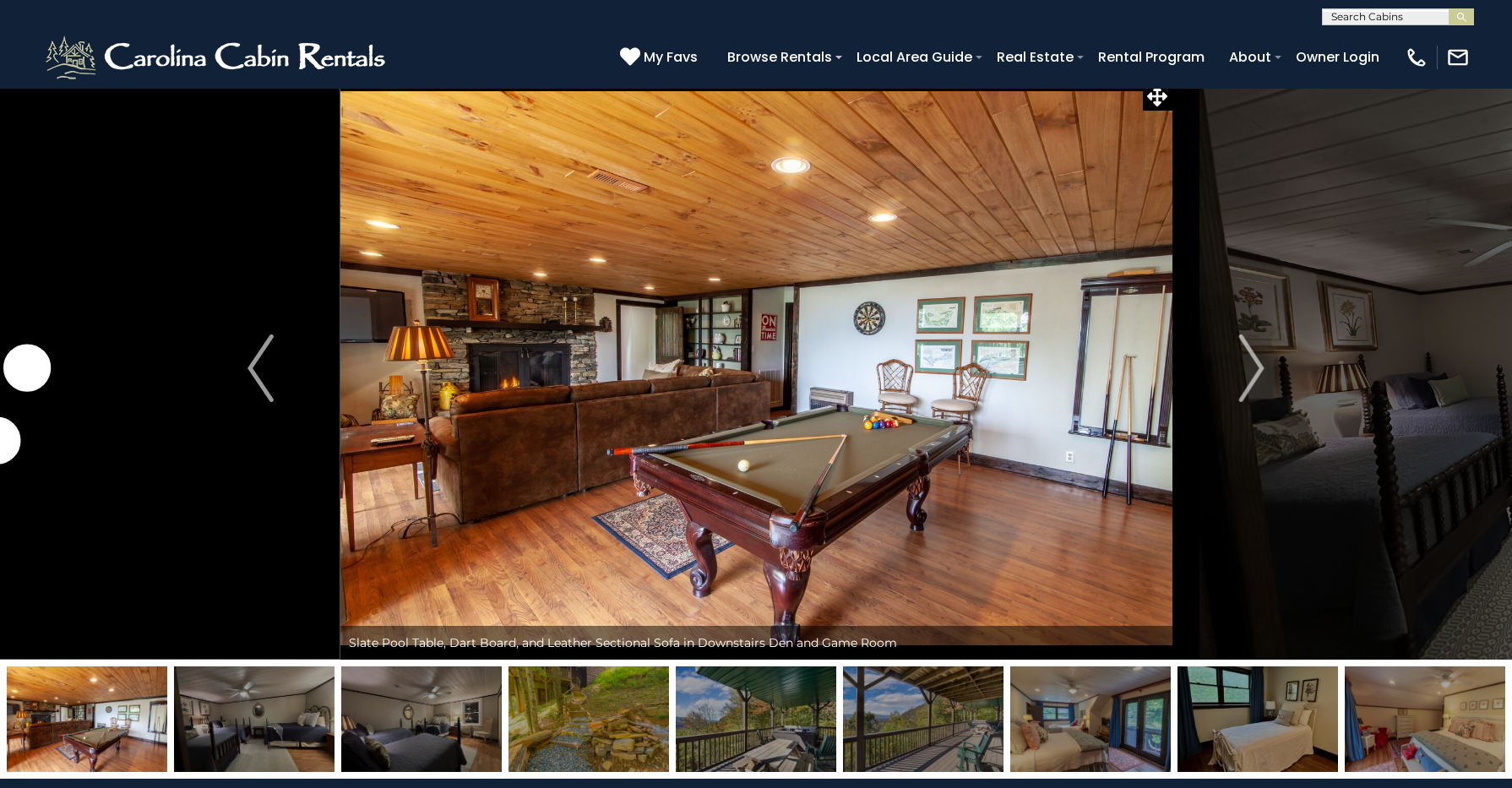
click at [433, 712] on img at bounding box center [421, 719] width 161 height 105
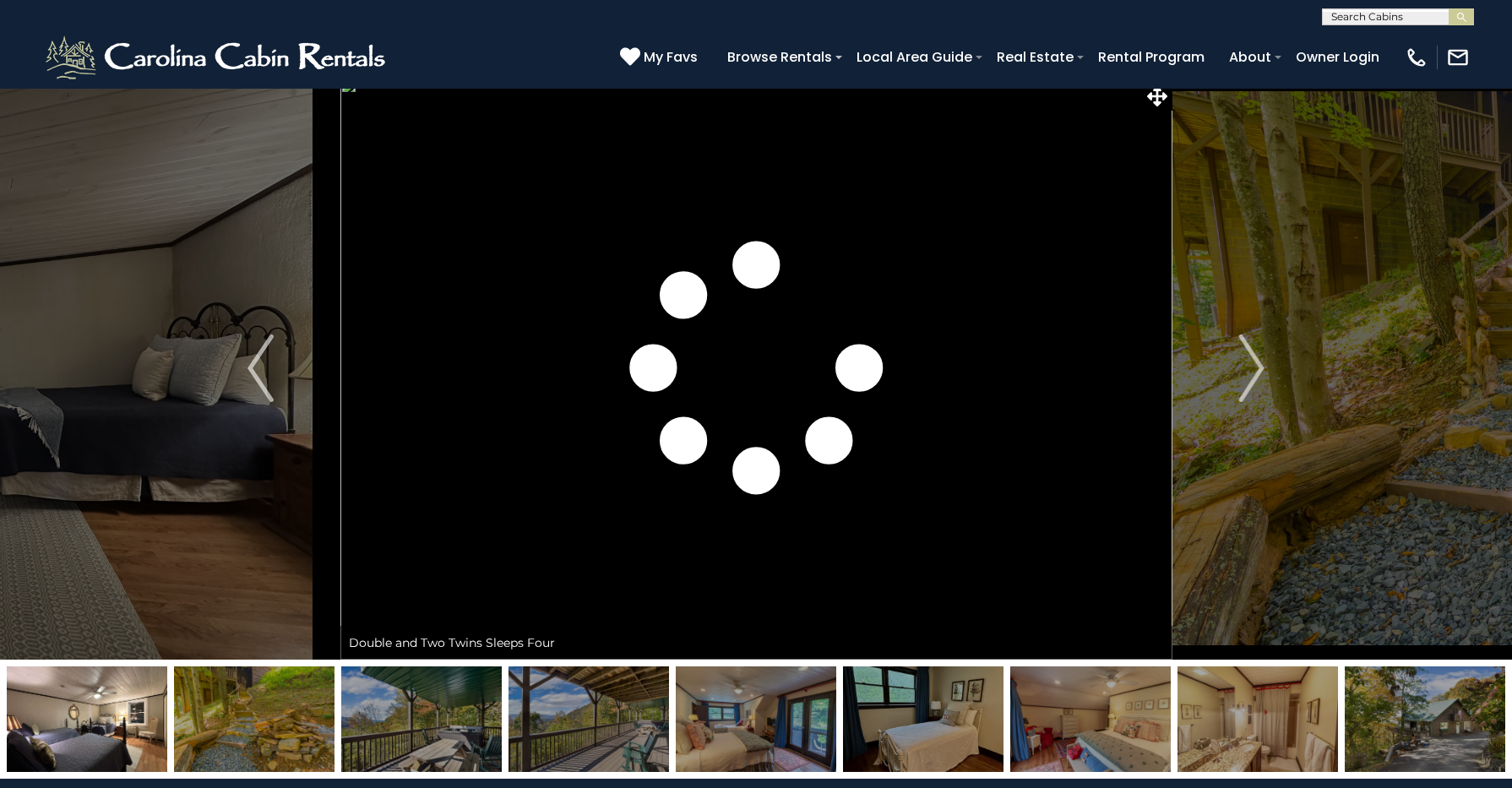
click at [277, 721] on img at bounding box center [254, 719] width 161 height 105
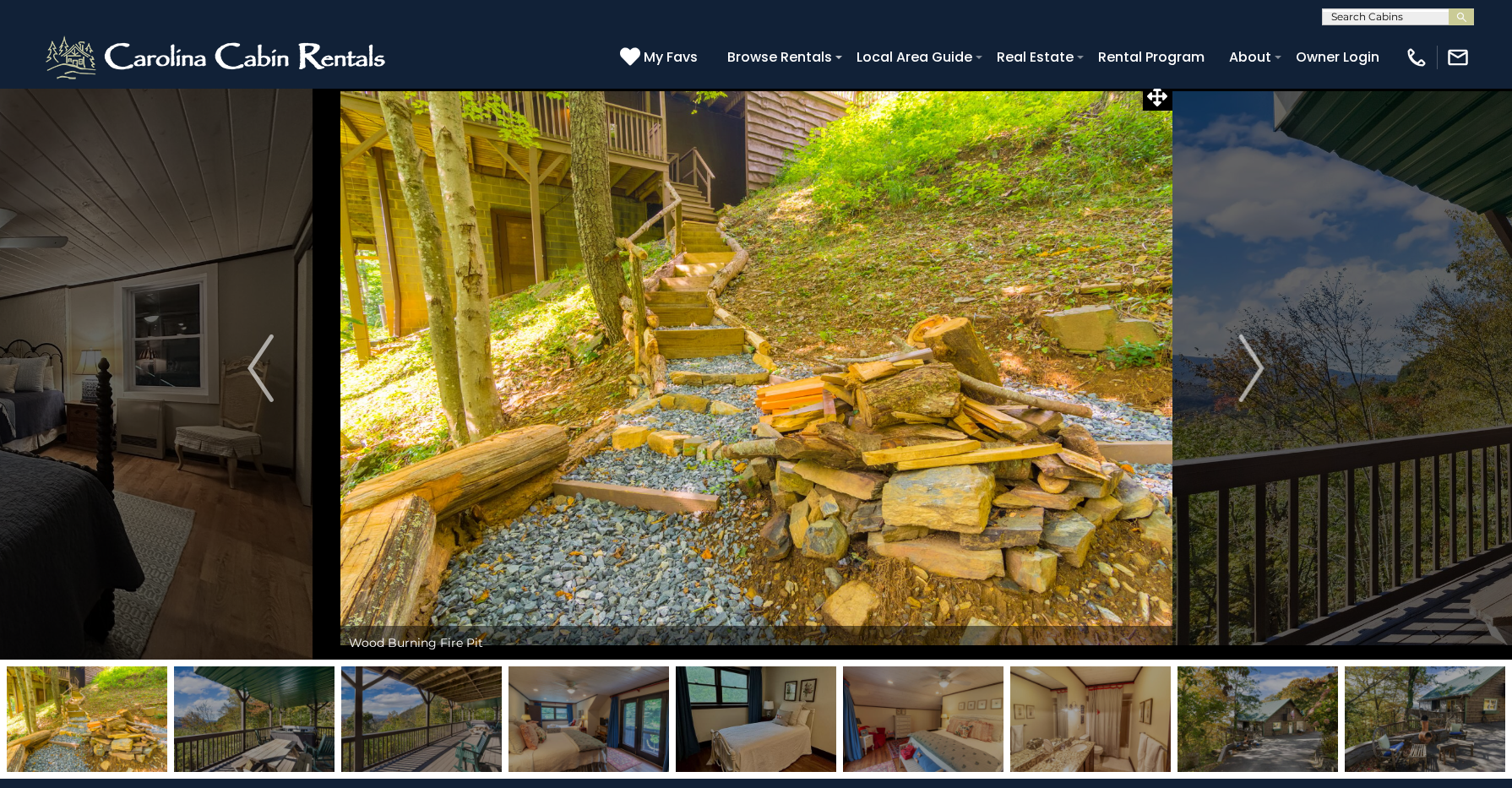
click at [1283, 731] on img at bounding box center [1257, 719] width 161 height 105
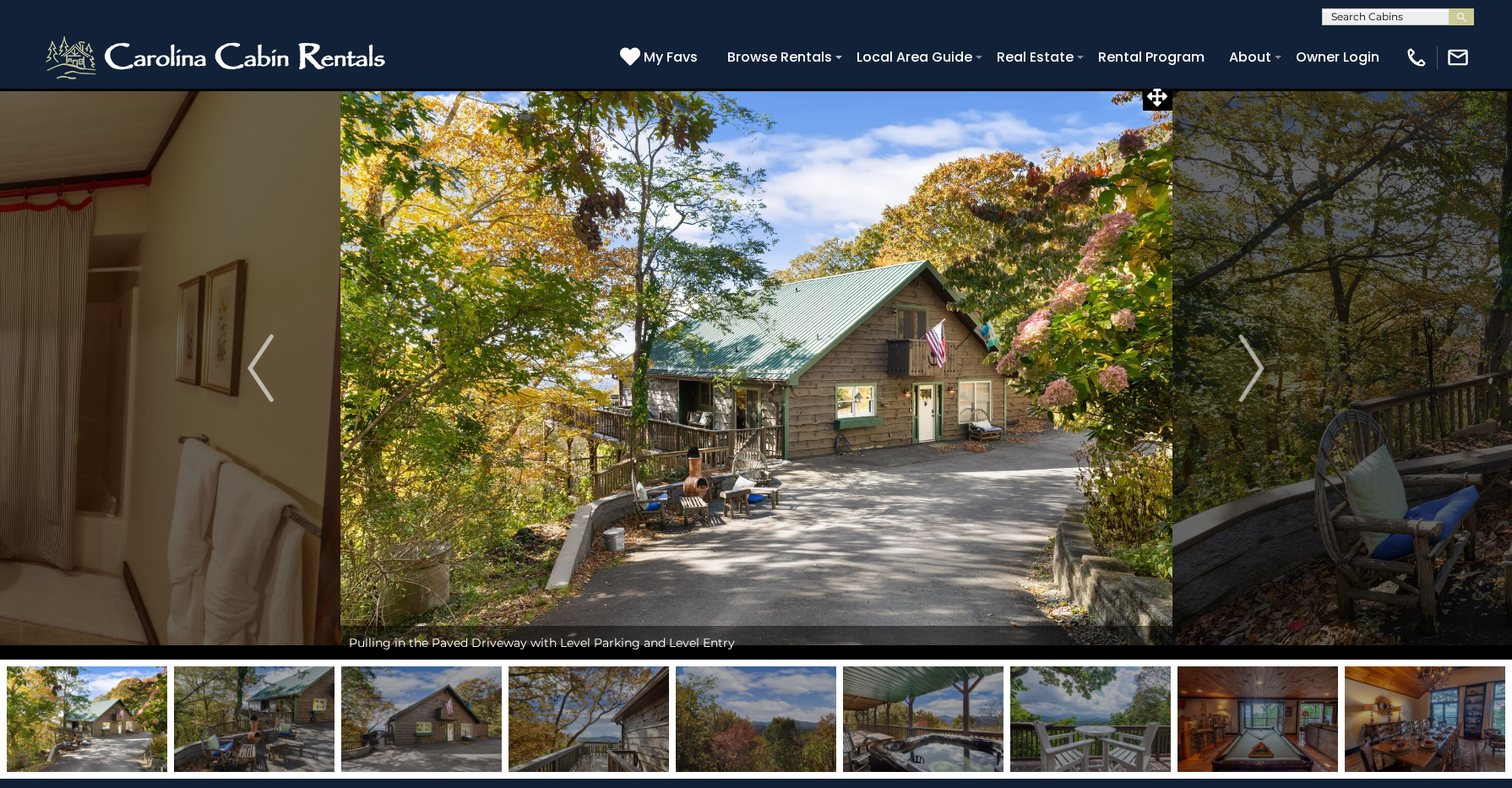
click at [587, 714] on img at bounding box center [589, 719] width 161 height 105
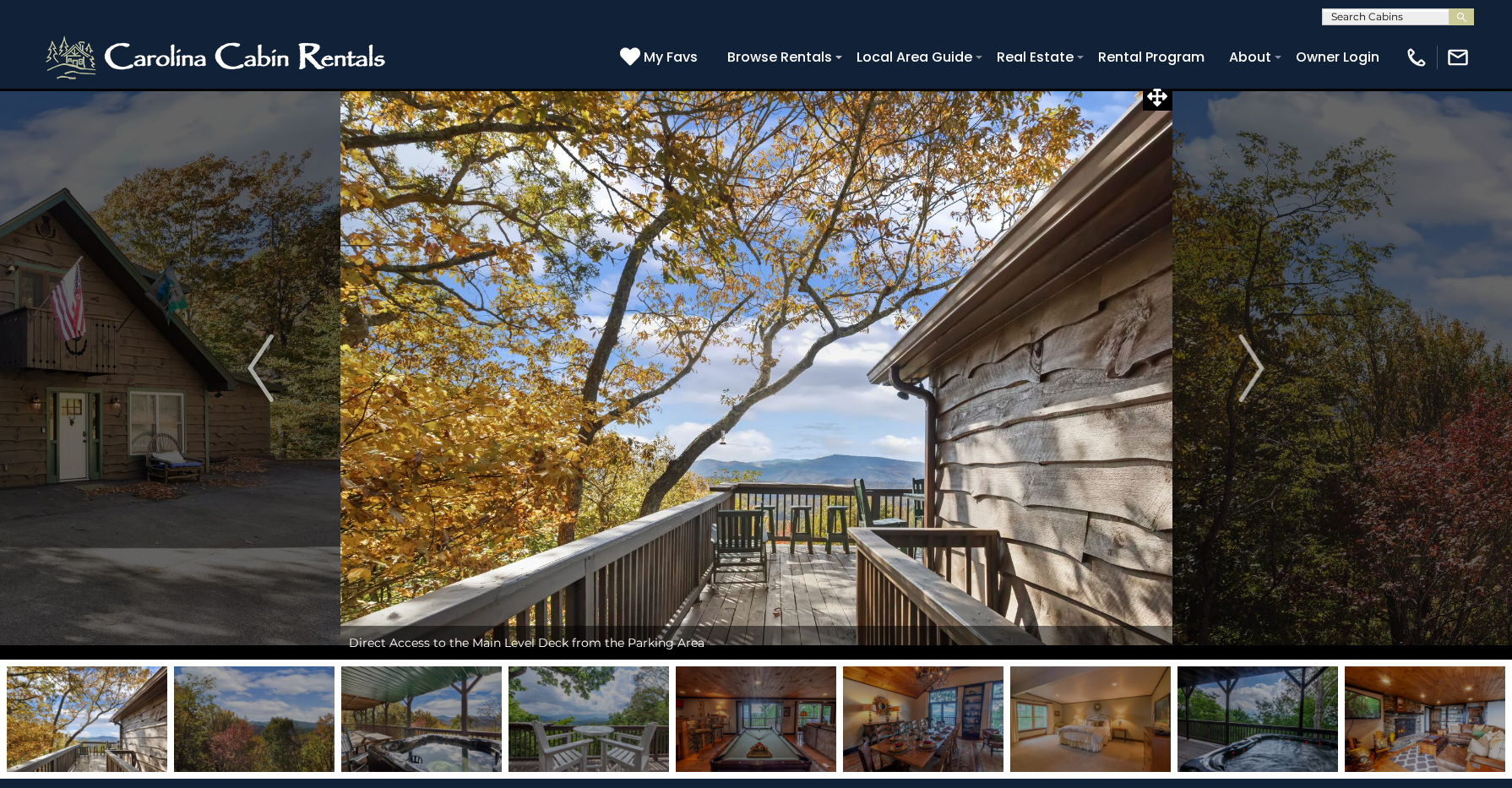
click at [734, 750] on img at bounding box center [756, 719] width 161 height 105
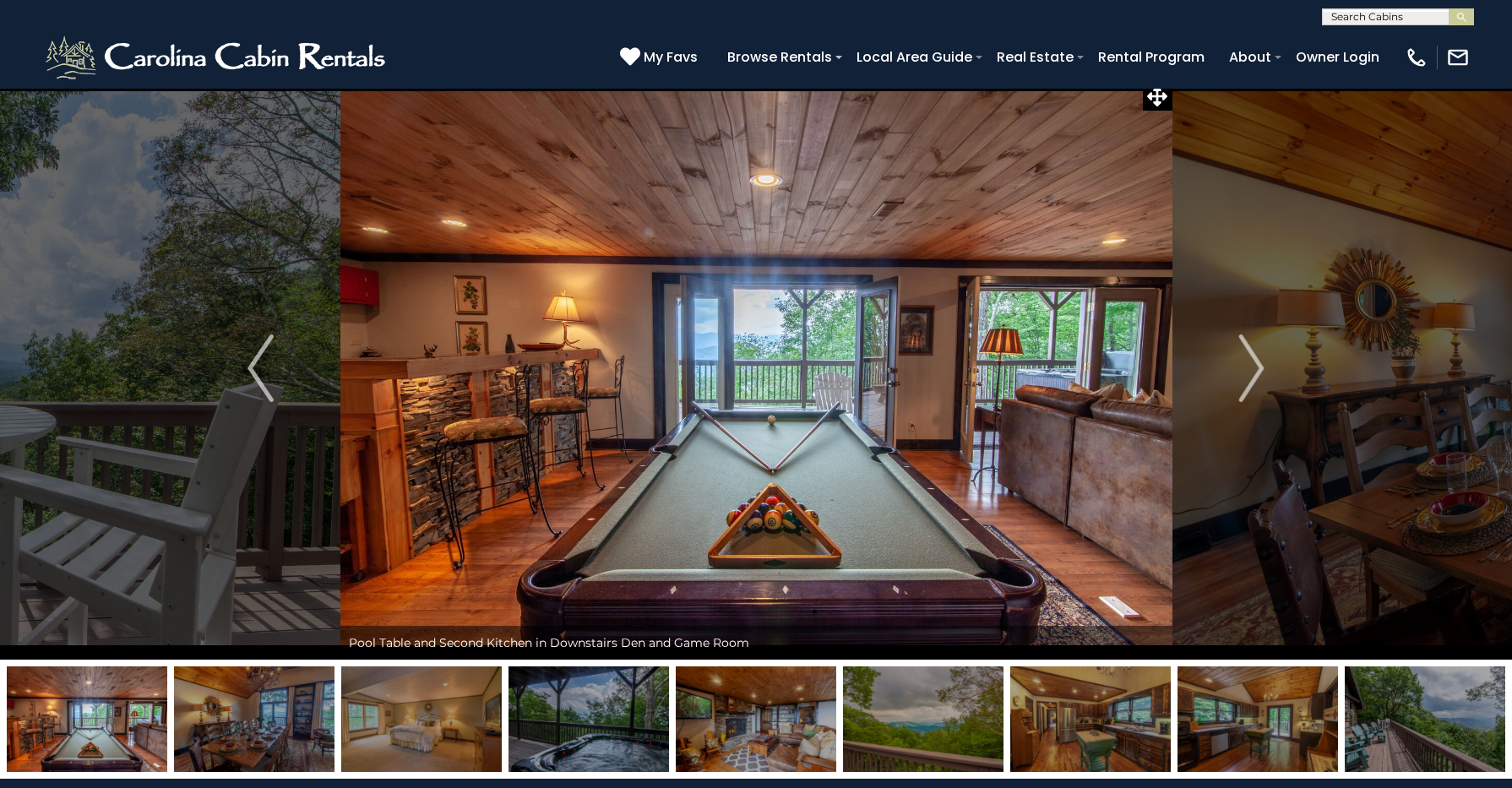
click at [149, 716] on img at bounding box center [87, 719] width 161 height 105
click at [216, 727] on img at bounding box center [254, 719] width 161 height 105
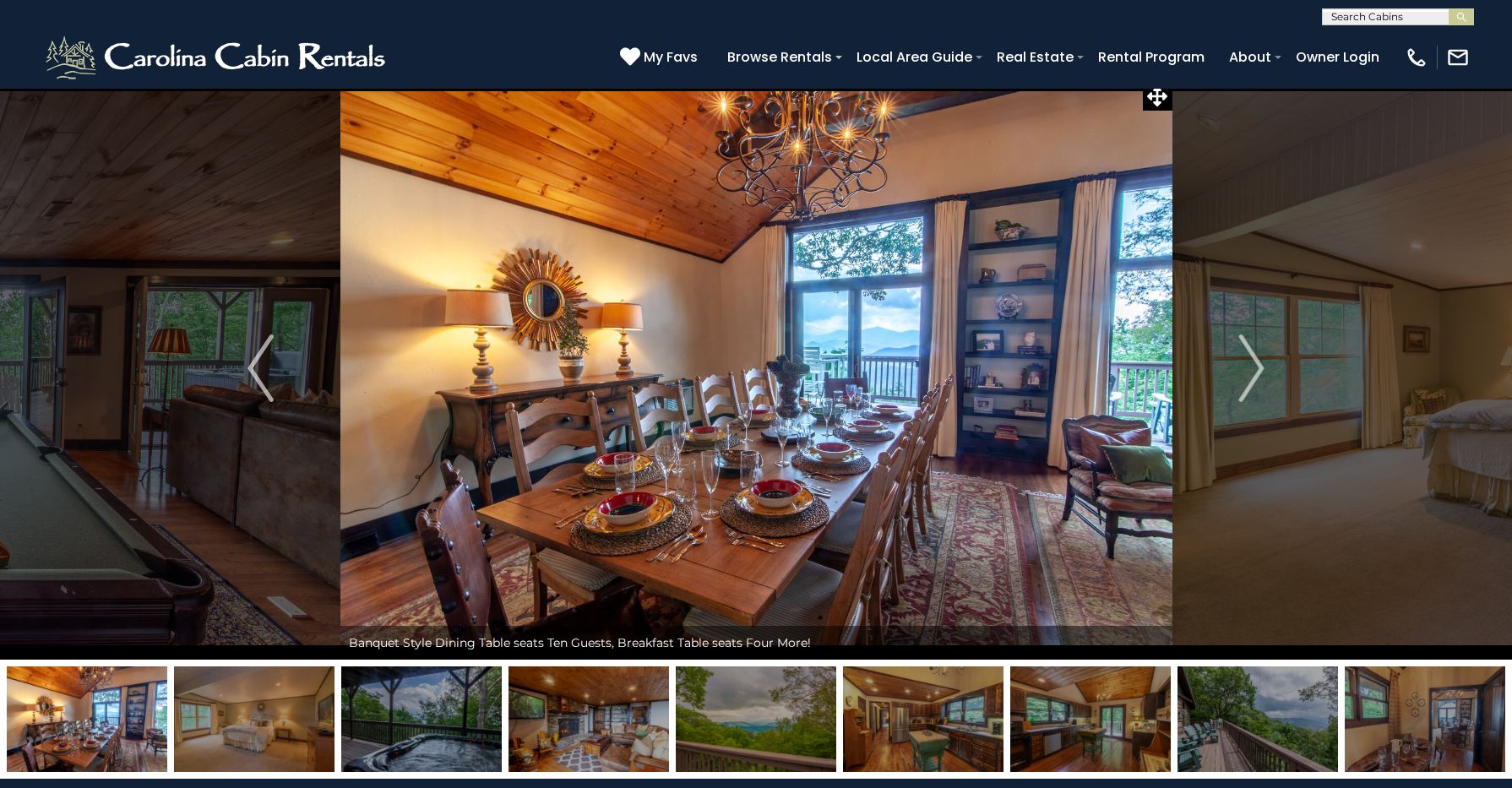
click at [774, 744] on img at bounding box center [756, 719] width 161 height 105
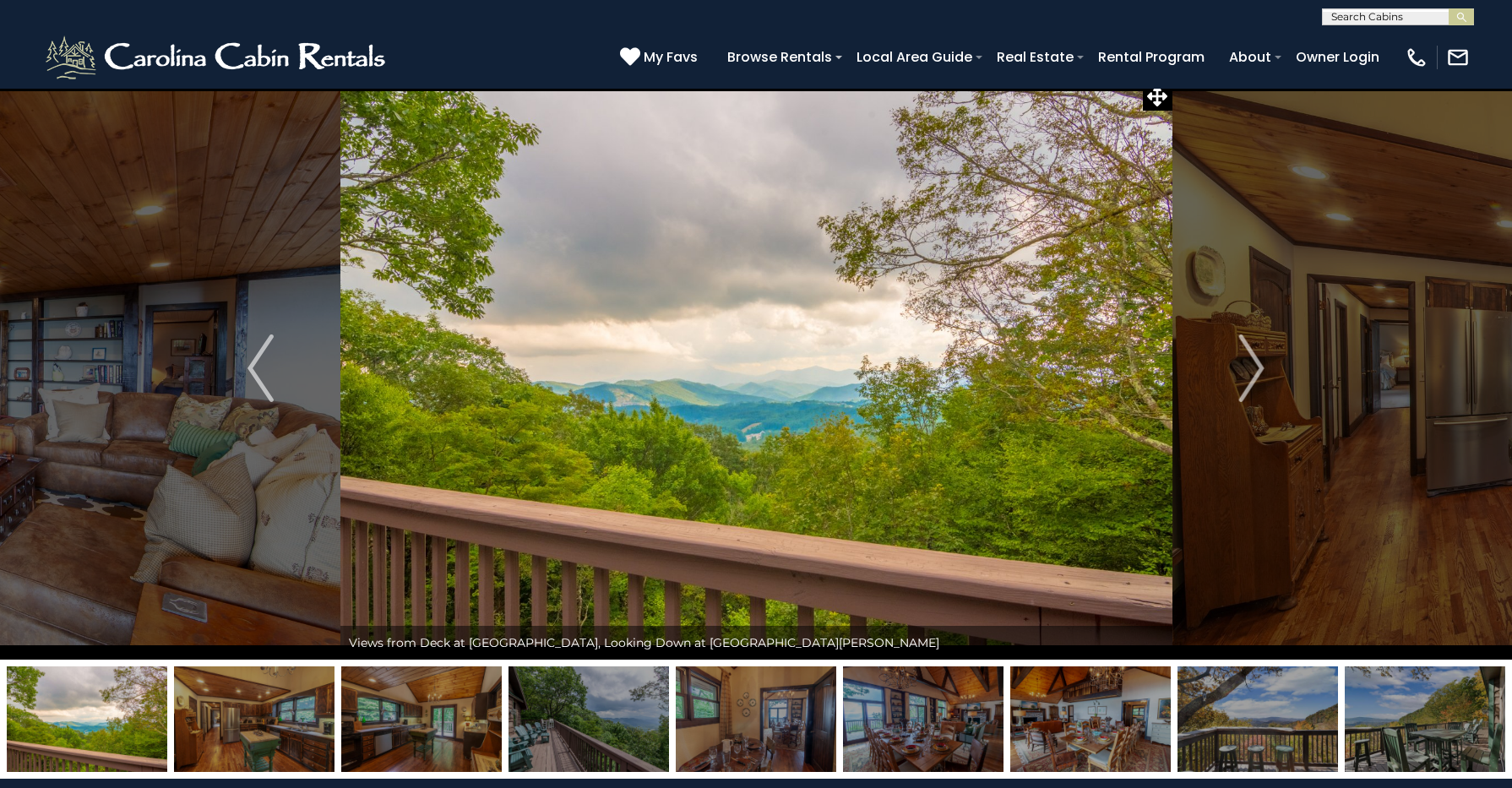
click at [575, 719] on img at bounding box center [589, 719] width 161 height 105
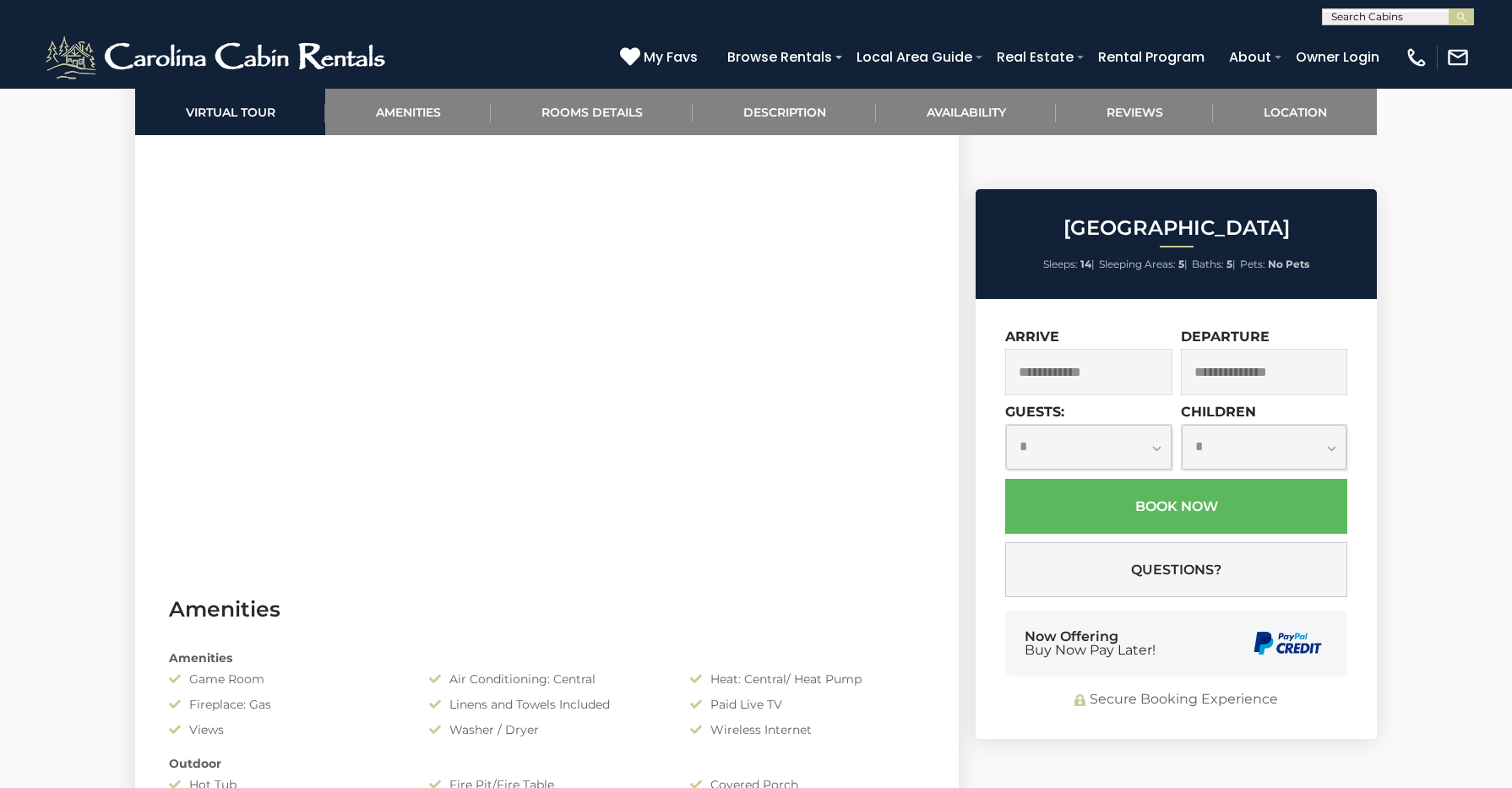
scroll to position [916, 0]
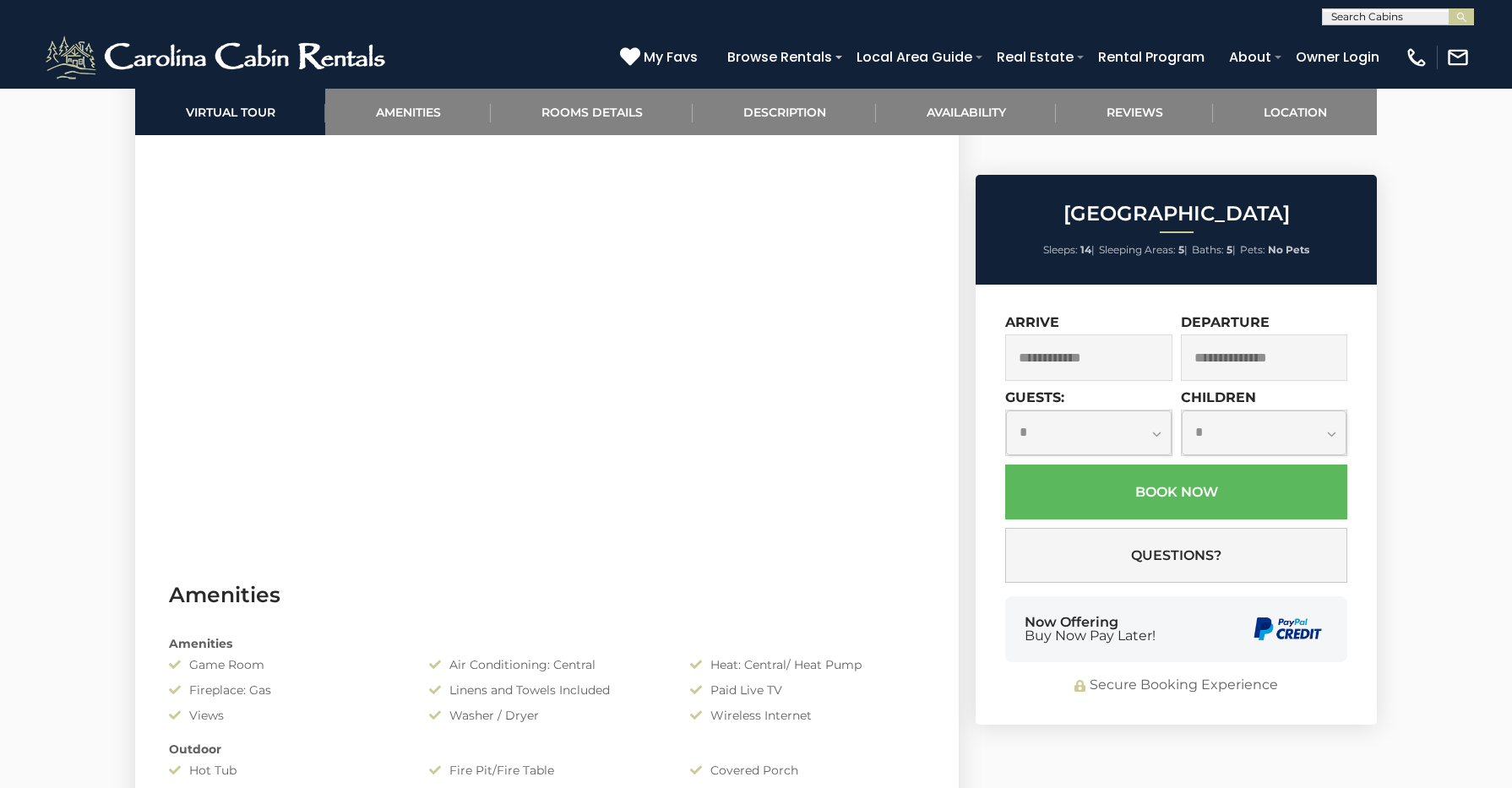
click at [1100, 335] on input "text" at bounding box center [1089, 357] width 167 height 46
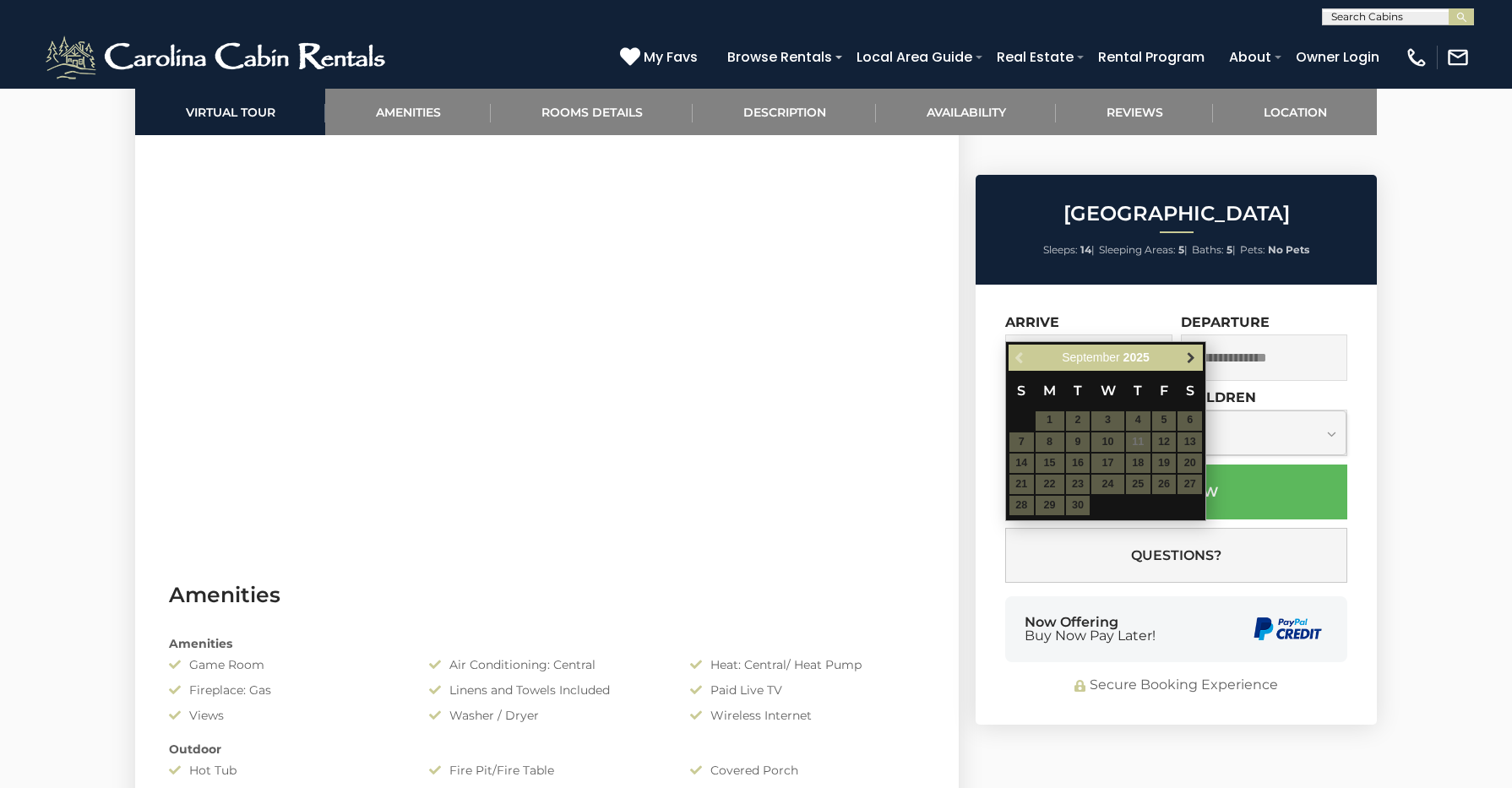
click at [1196, 355] on span "Next" at bounding box center [1190, 357] width 13 height 13
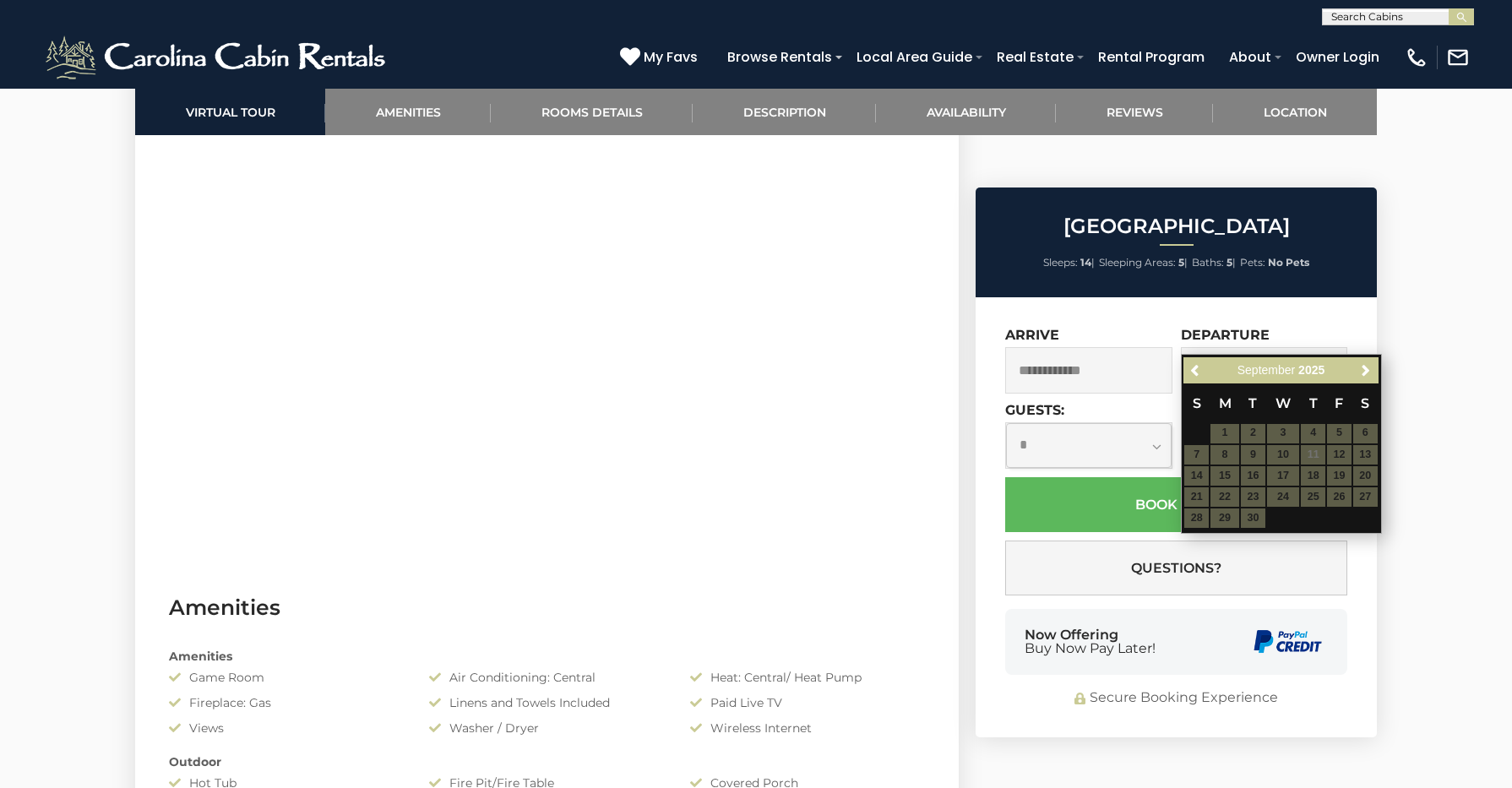
scroll to position [904, 0]
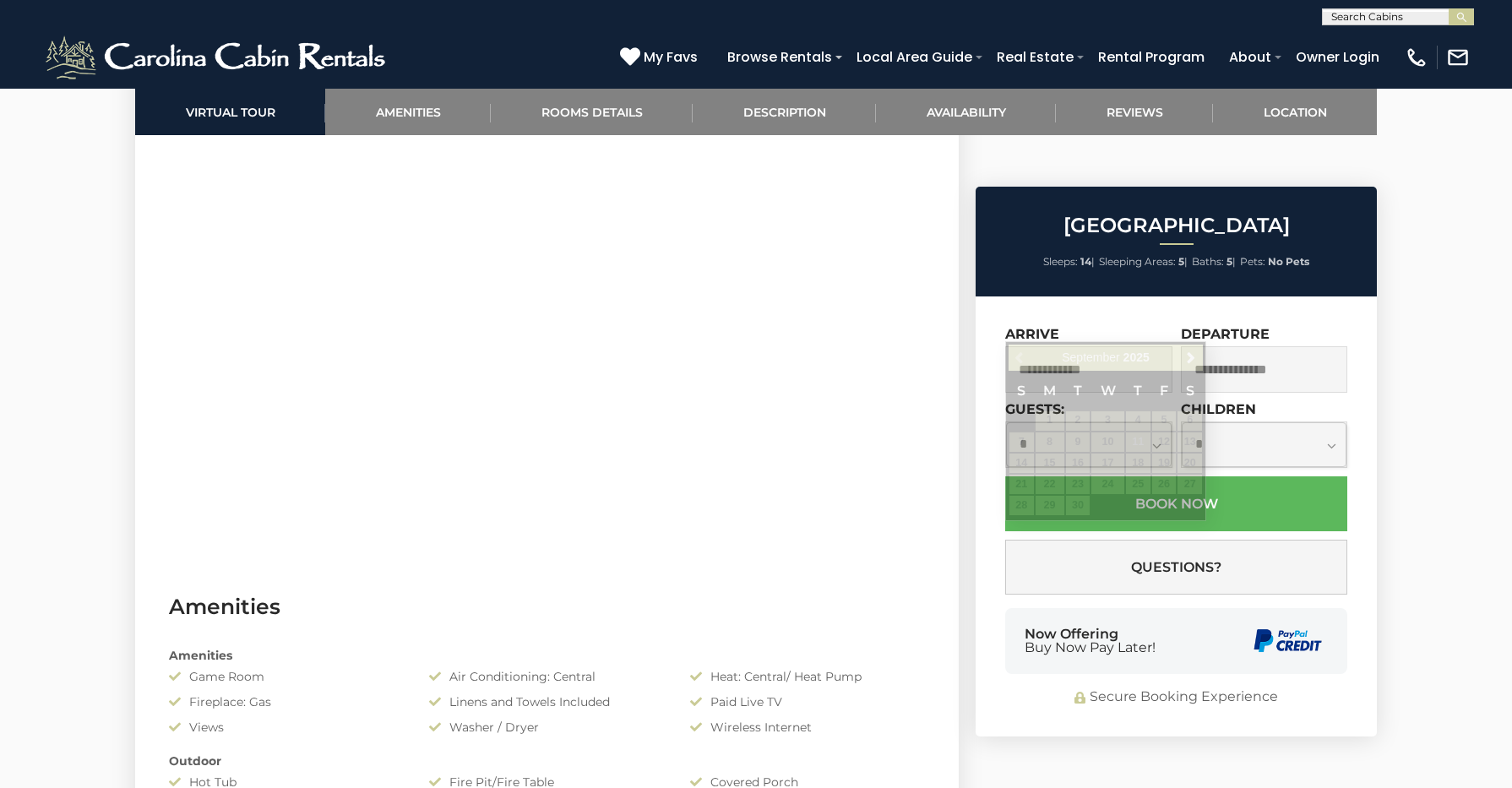
click at [1134, 346] on input "text" at bounding box center [1089, 369] width 167 height 46
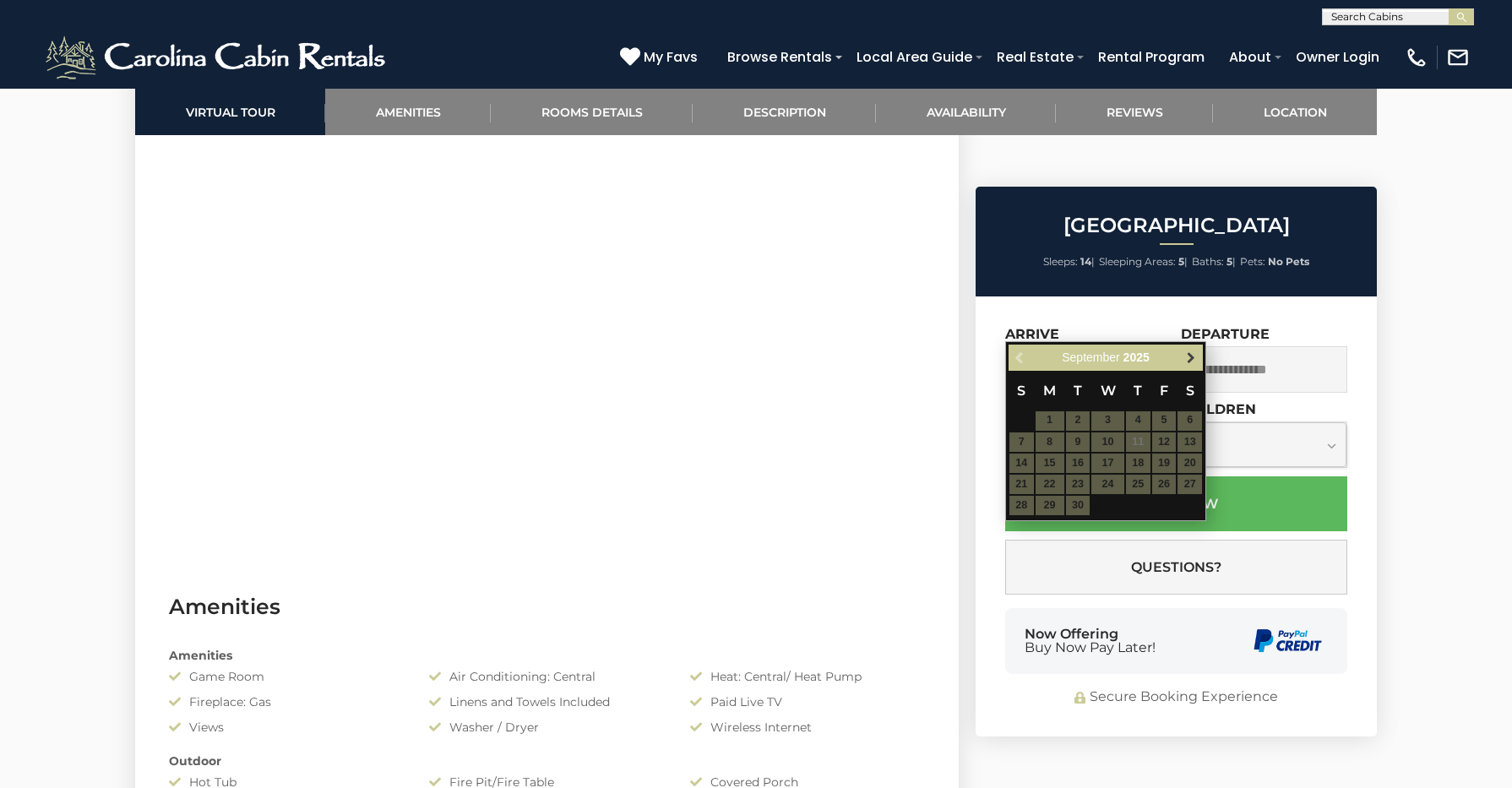
click at [1188, 354] on span "Next" at bounding box center [1190, 357] width 13 height 13
click at [1189, 354] on span "Next" at bounding box center [1190, 357] width 13 height 13
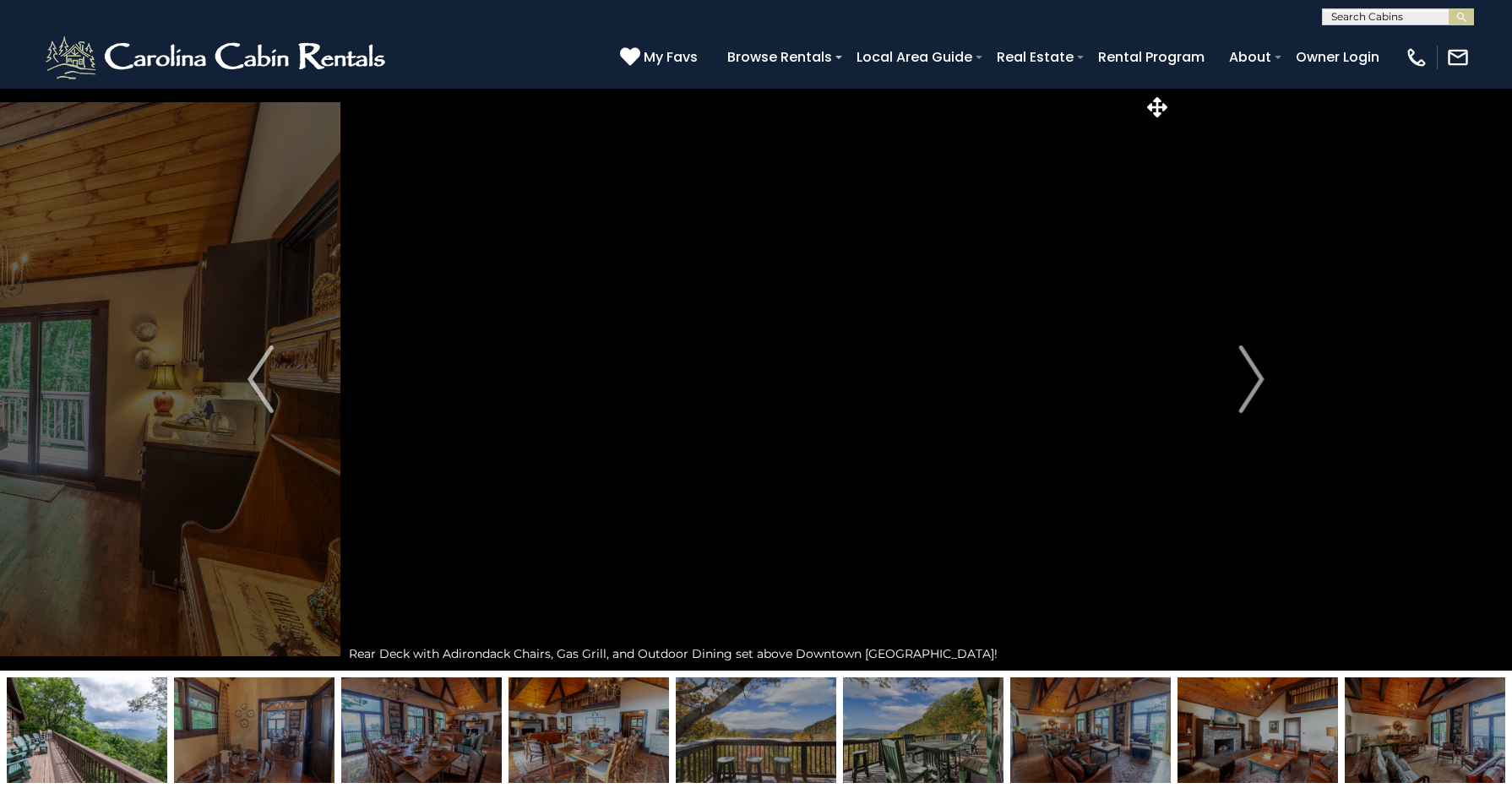
scroll to position [0, 0]
